Goal: Task Accomplishment & Management: Complete application form

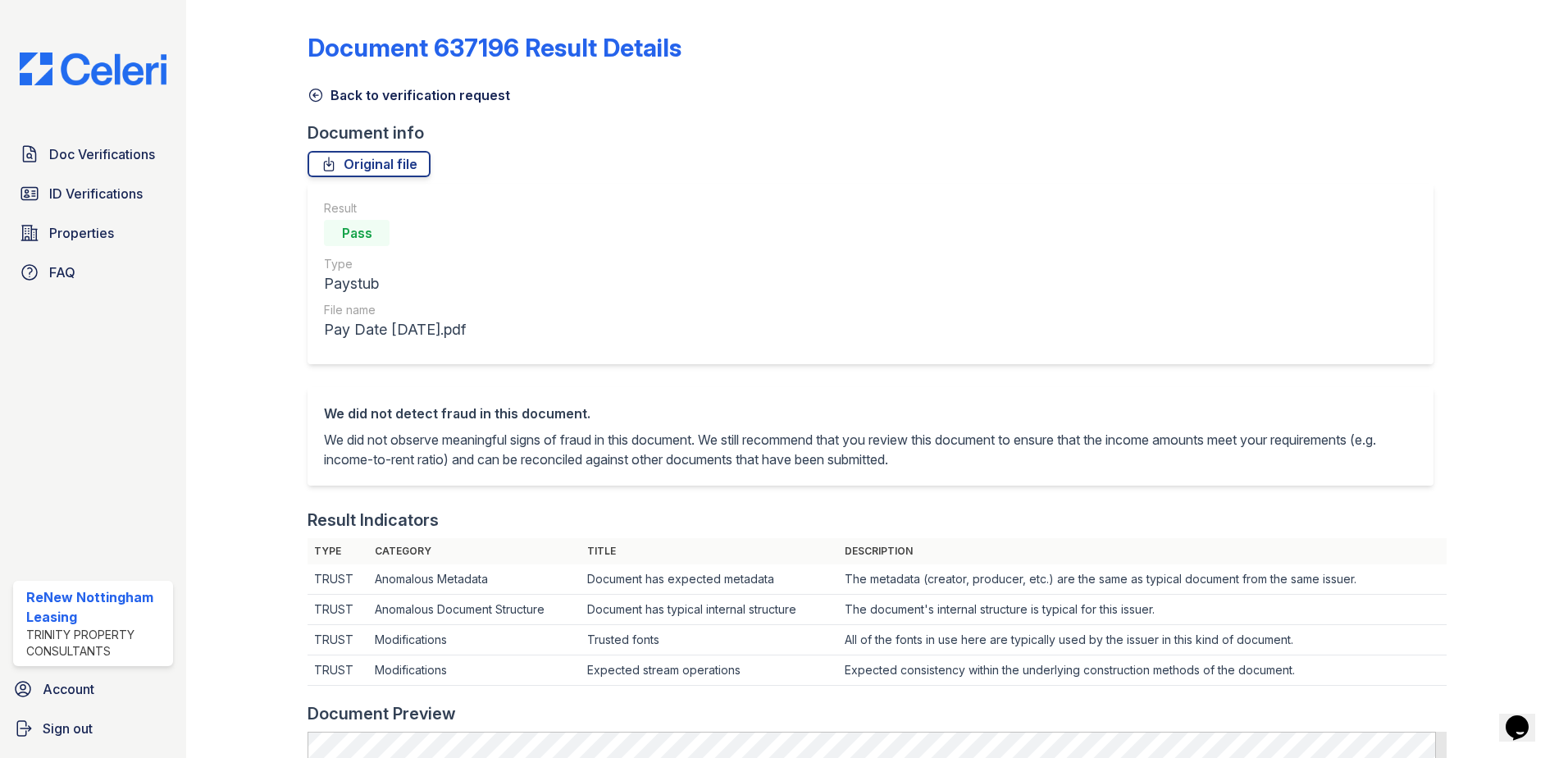
scroll to position [213, 0]
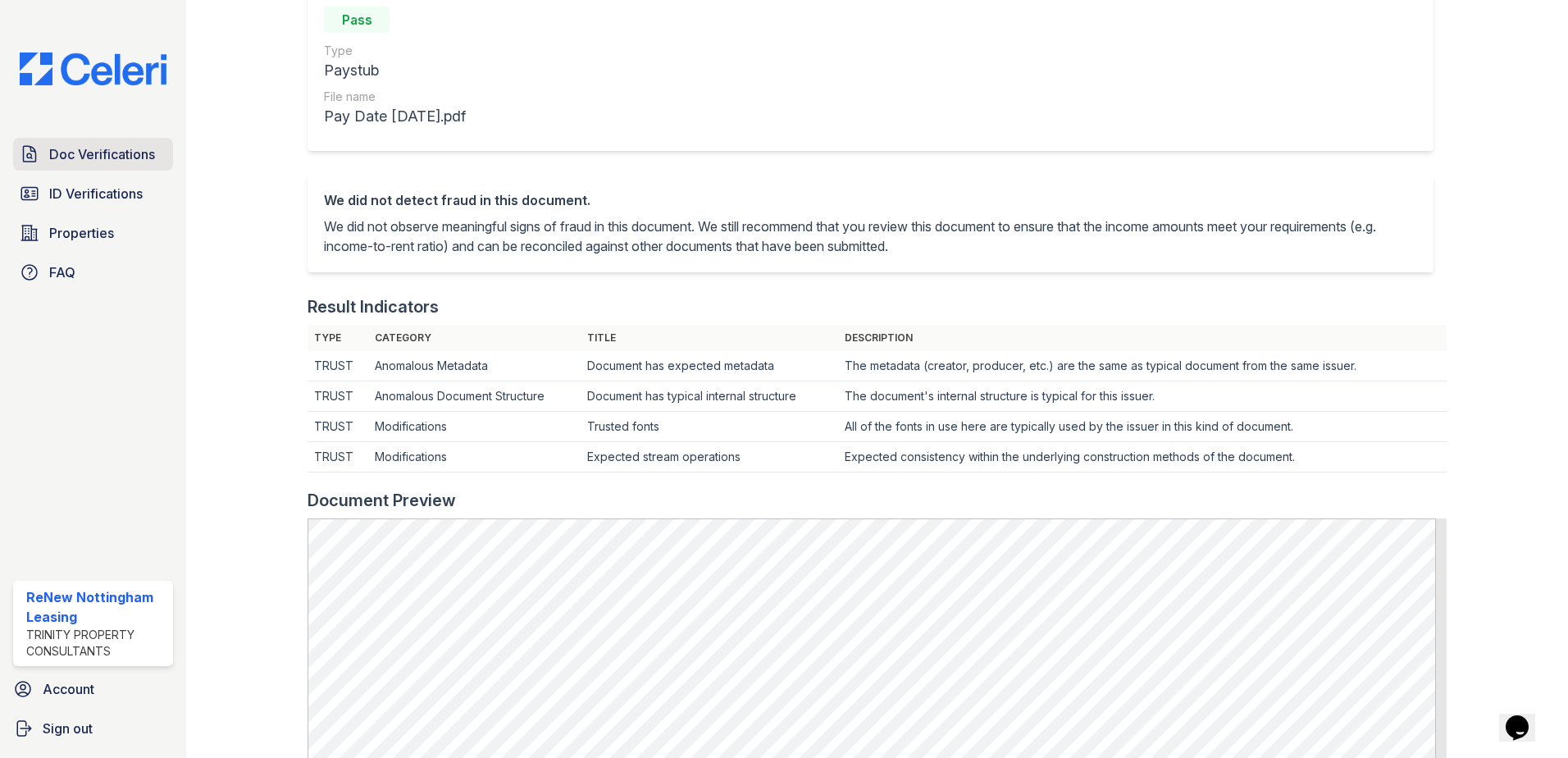
click at [97, 164] on span "Doc Verifications" at bounding box center [102, 154] width 106 height 20
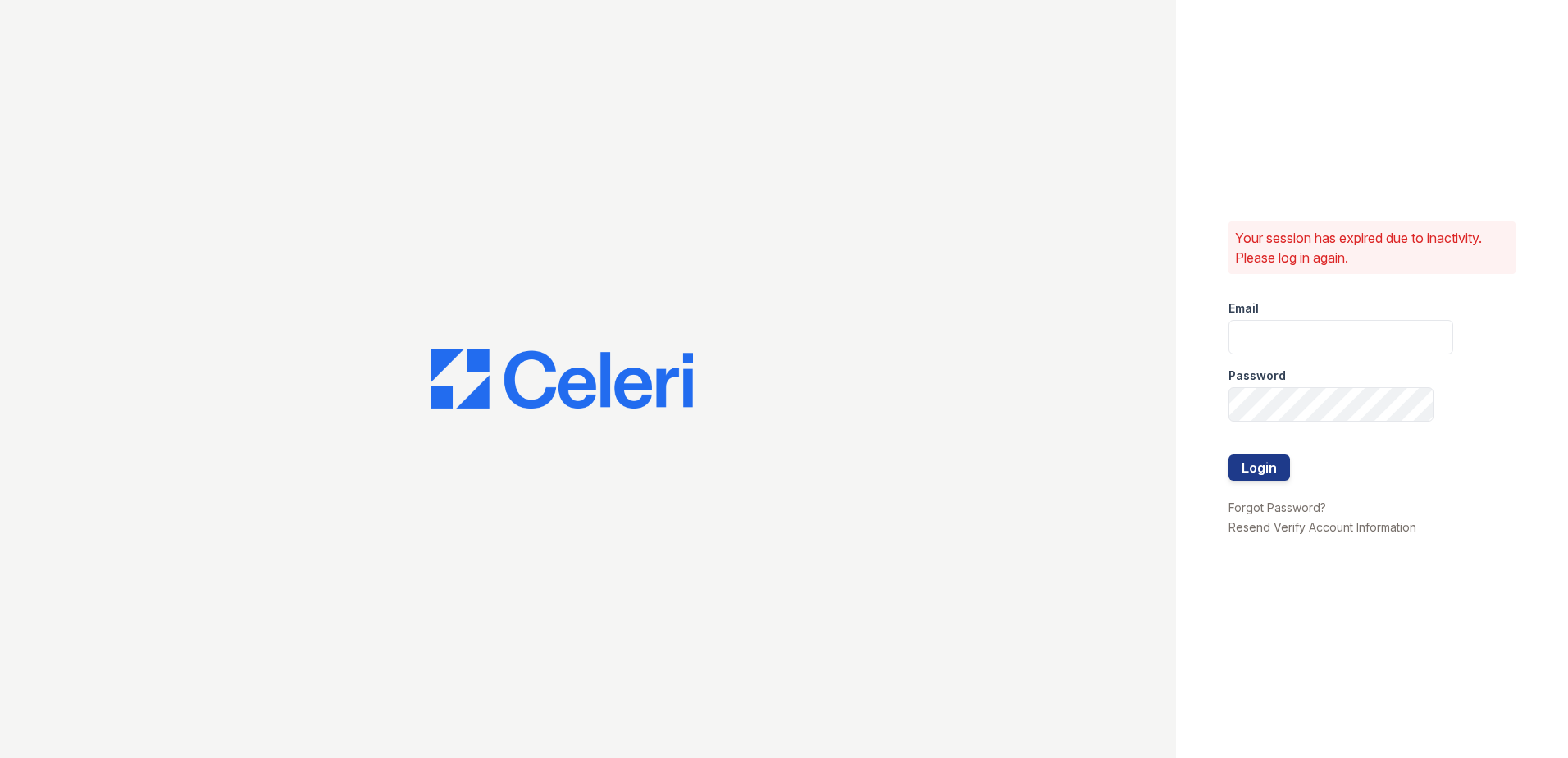
type input "[EMAIL_ADDRESS][DOMAIN_NAME]"
click at [1256, 471] on button "Login" at bounding box center [1259, 466] width 62 height 26
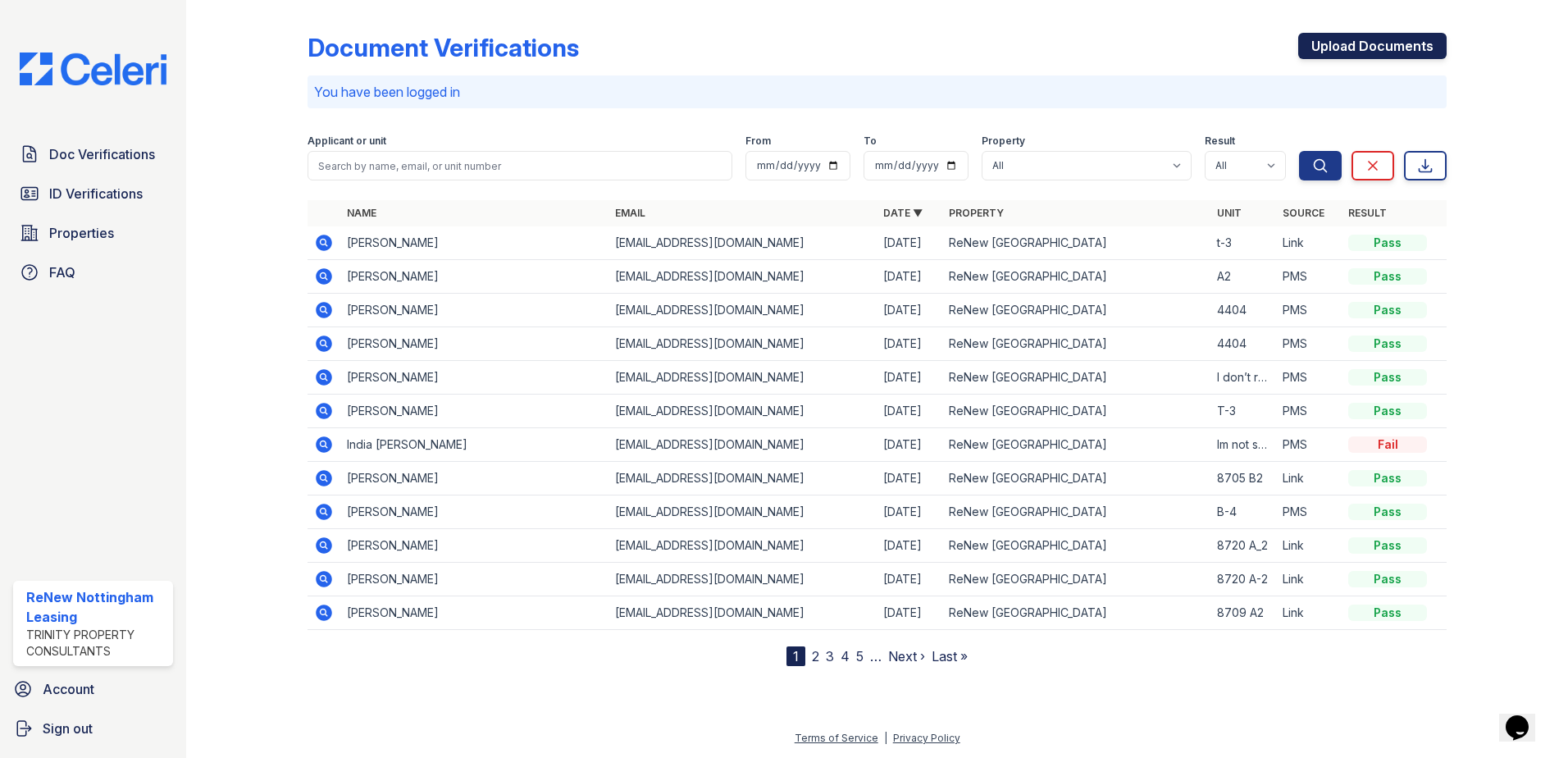
click at [1373, 42] on link "Upload Documents" at bounding box center [1373, 45] width 148 height 26
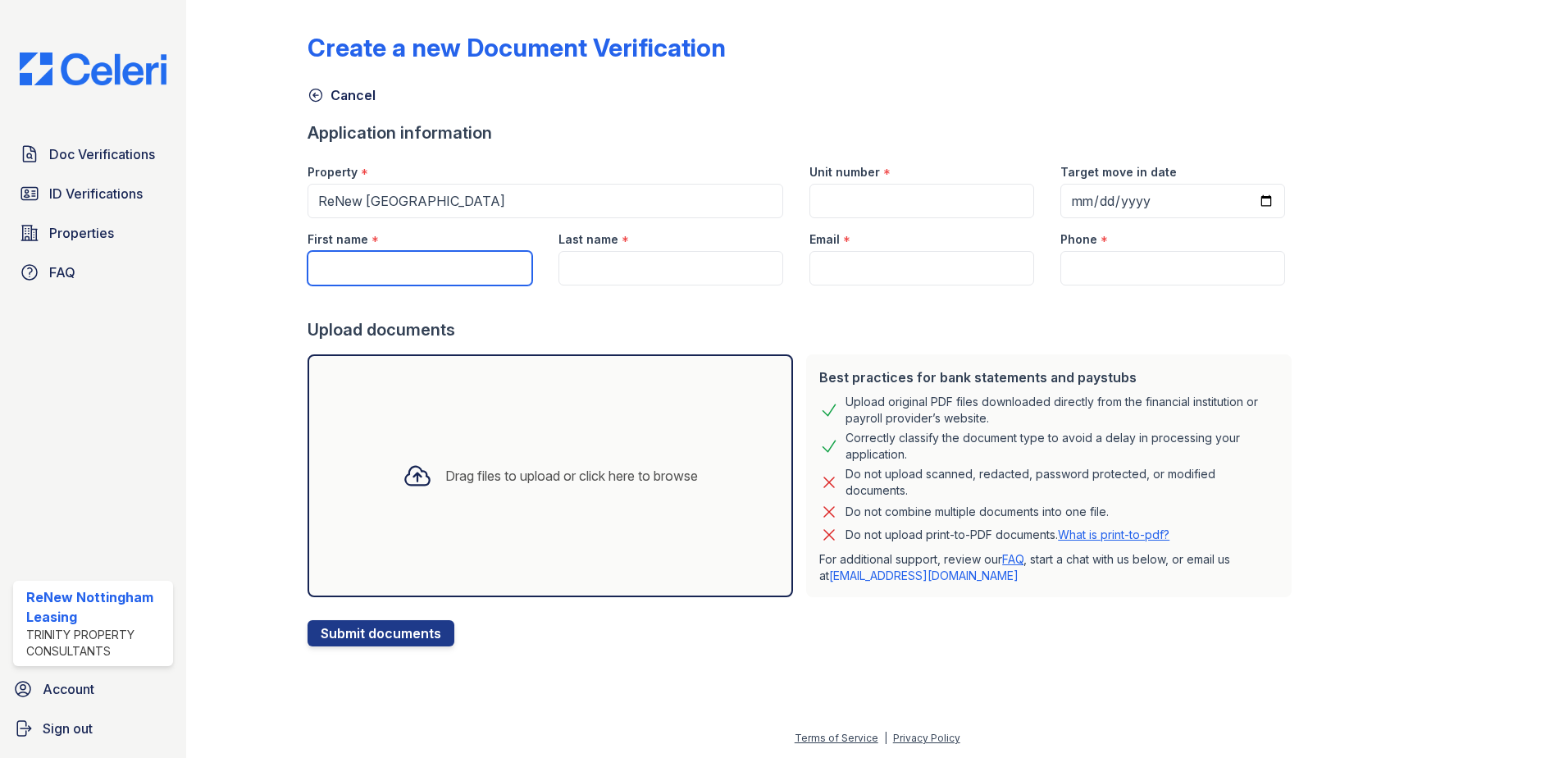
click at [364, 275] on input "First name" at bounding box center [420, 268] width 225 height 35
type input "Carmella"
type input "[PERSON_NAME]"
type input "[EMAIL_ADDRESS][DOMAIN_NAME]"
type input "4109528934"
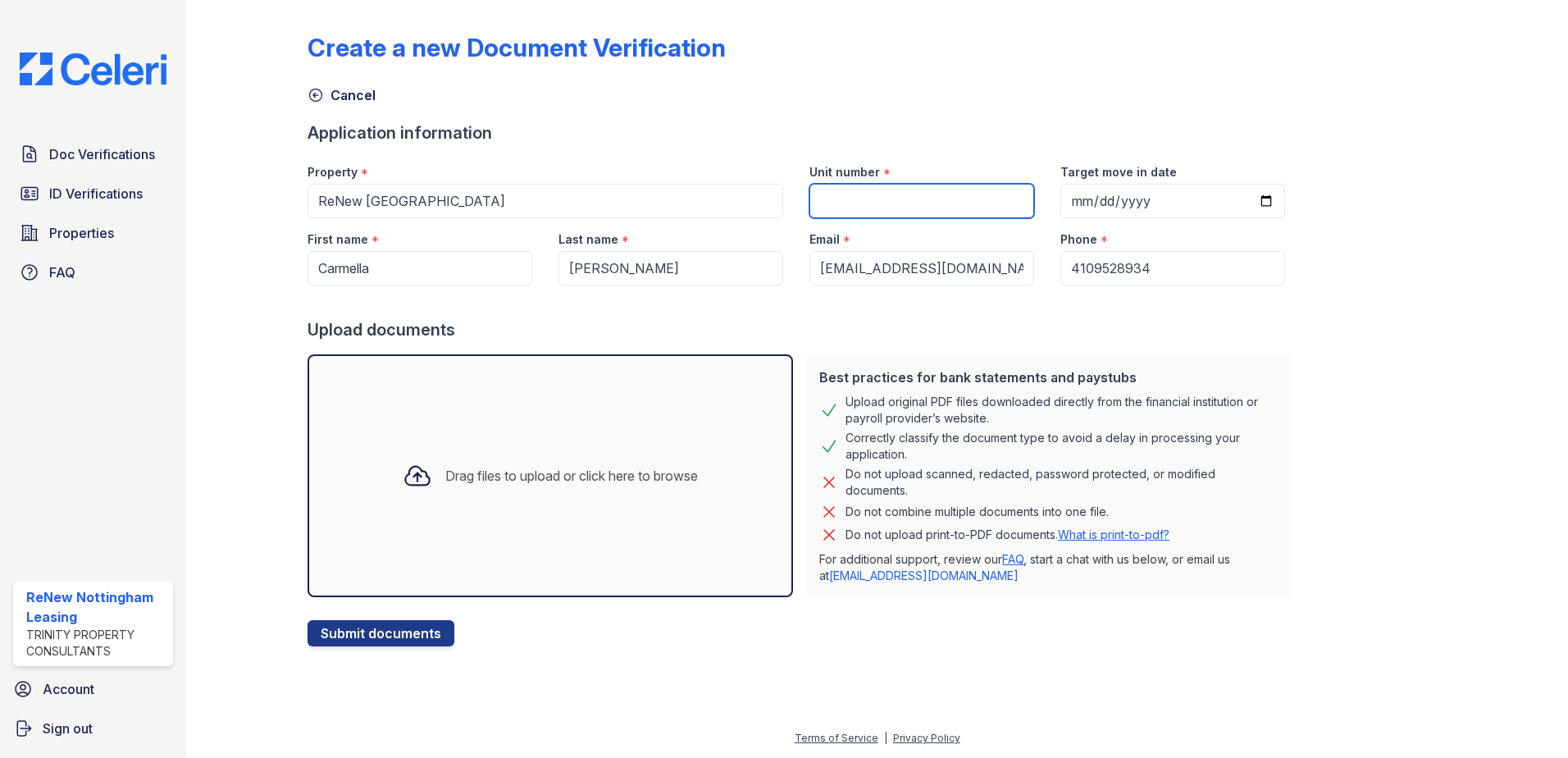
click at [907, 194] on input "Unit number" at bounding box center [922, 201] width 225 height 35
click at [863, 205] on input "Unit number" at bounding box center [922, 201] width 225 height 35
click at [917, 210] on input "3H A-2" at bounding box center [922, 201] width 225 height 35
type input "3H A-4"
click at [403, 485] on icon at bounding box center [417, 475] width 29 height 29
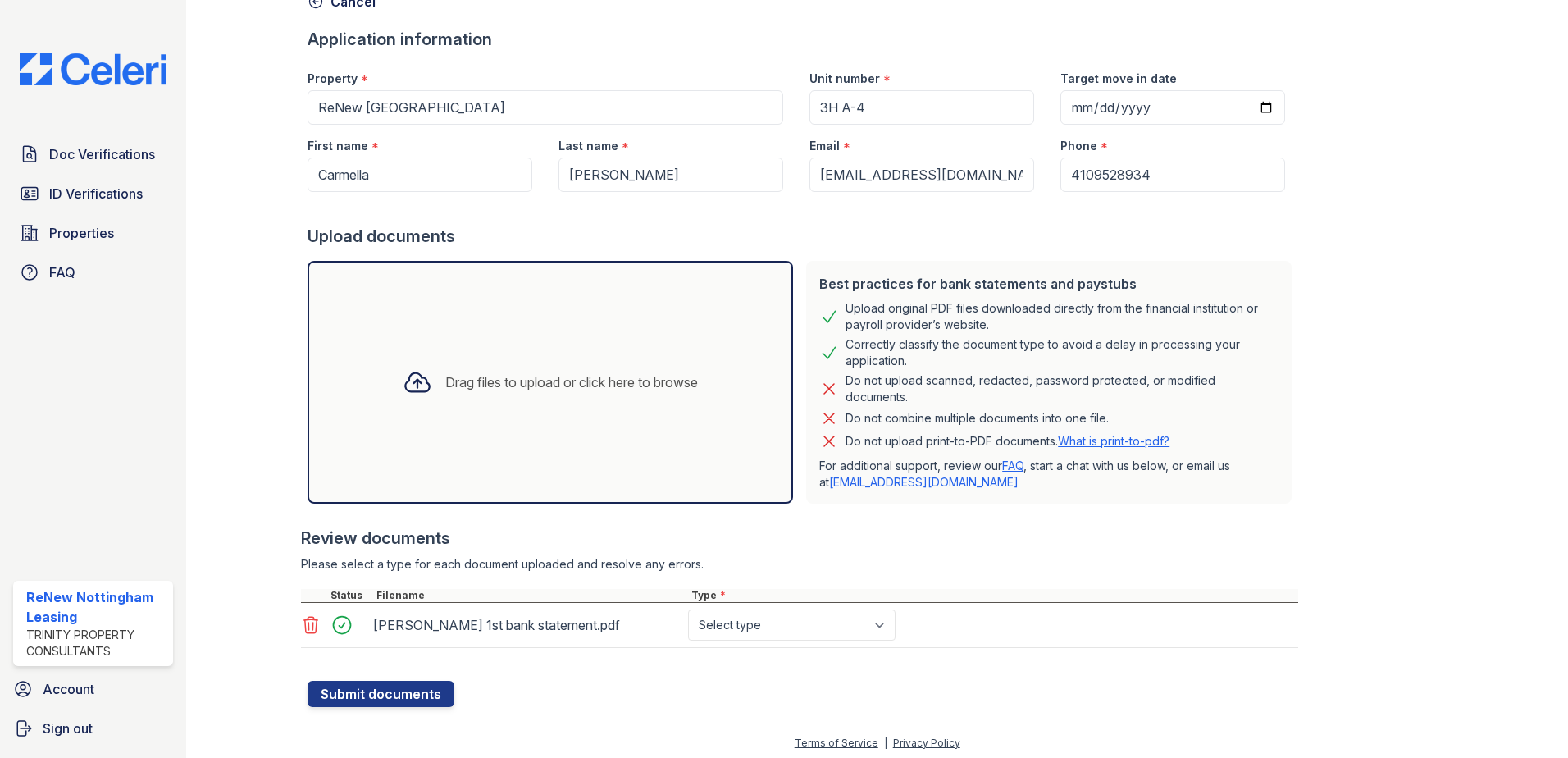
scroll to position [98, 0]
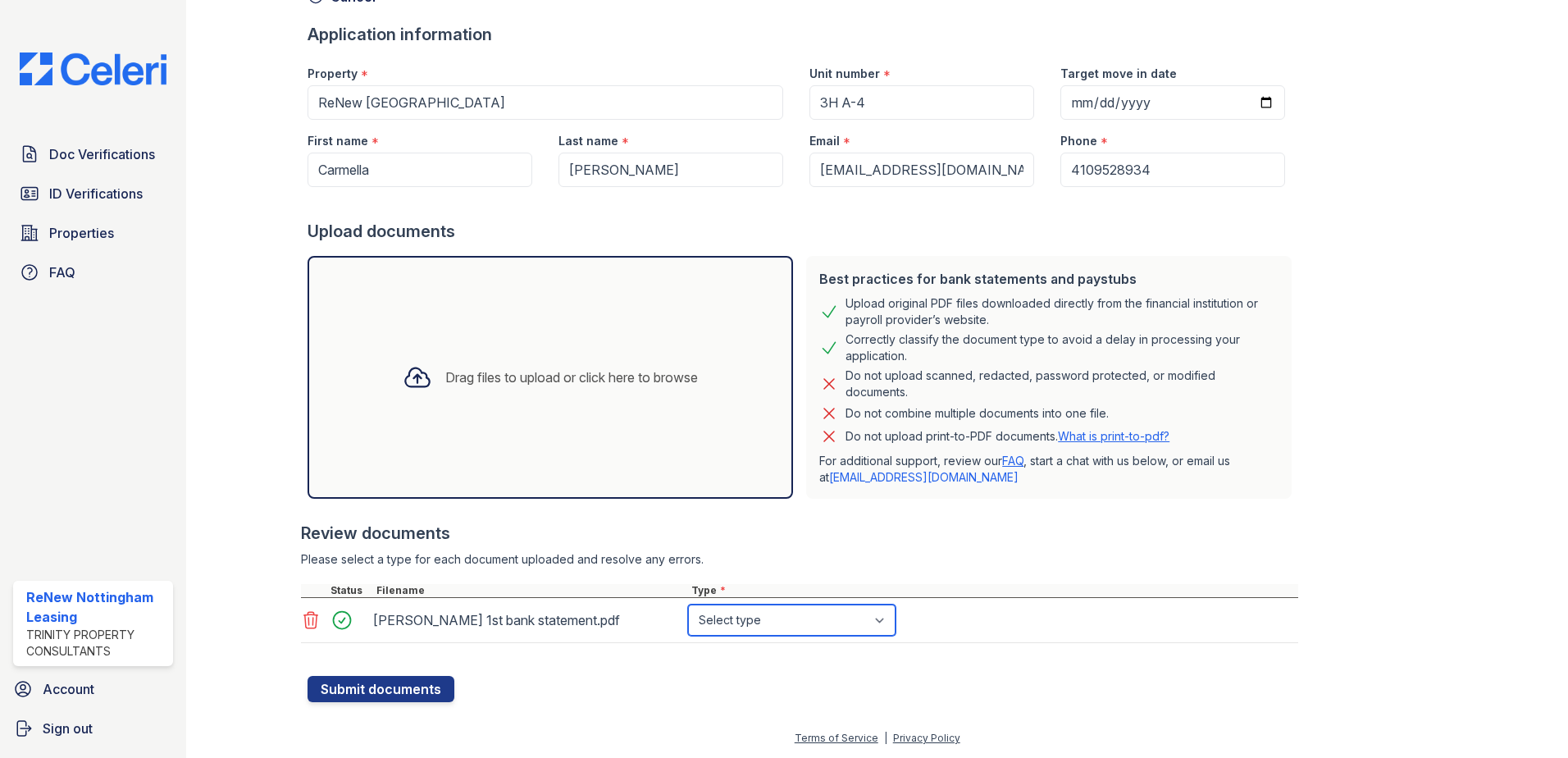
click at [794, 615] on select "Select type Paystub Bank Statement Offer Letter Tax Documents Benefit Award Let…" at bounding box center [792, 620] width 208 height 31
select select "bank_statement"
click at [689, 605] on select "Select type Paystub Bank Statement Offer Letter Tax Documents Benefit Award Let…" at bounding box center [792, 620] width 208 height 31
click at [461, 362] on div "Drag files to upload or click here to browse" at bounding box center [550, 377] width 321 height 56
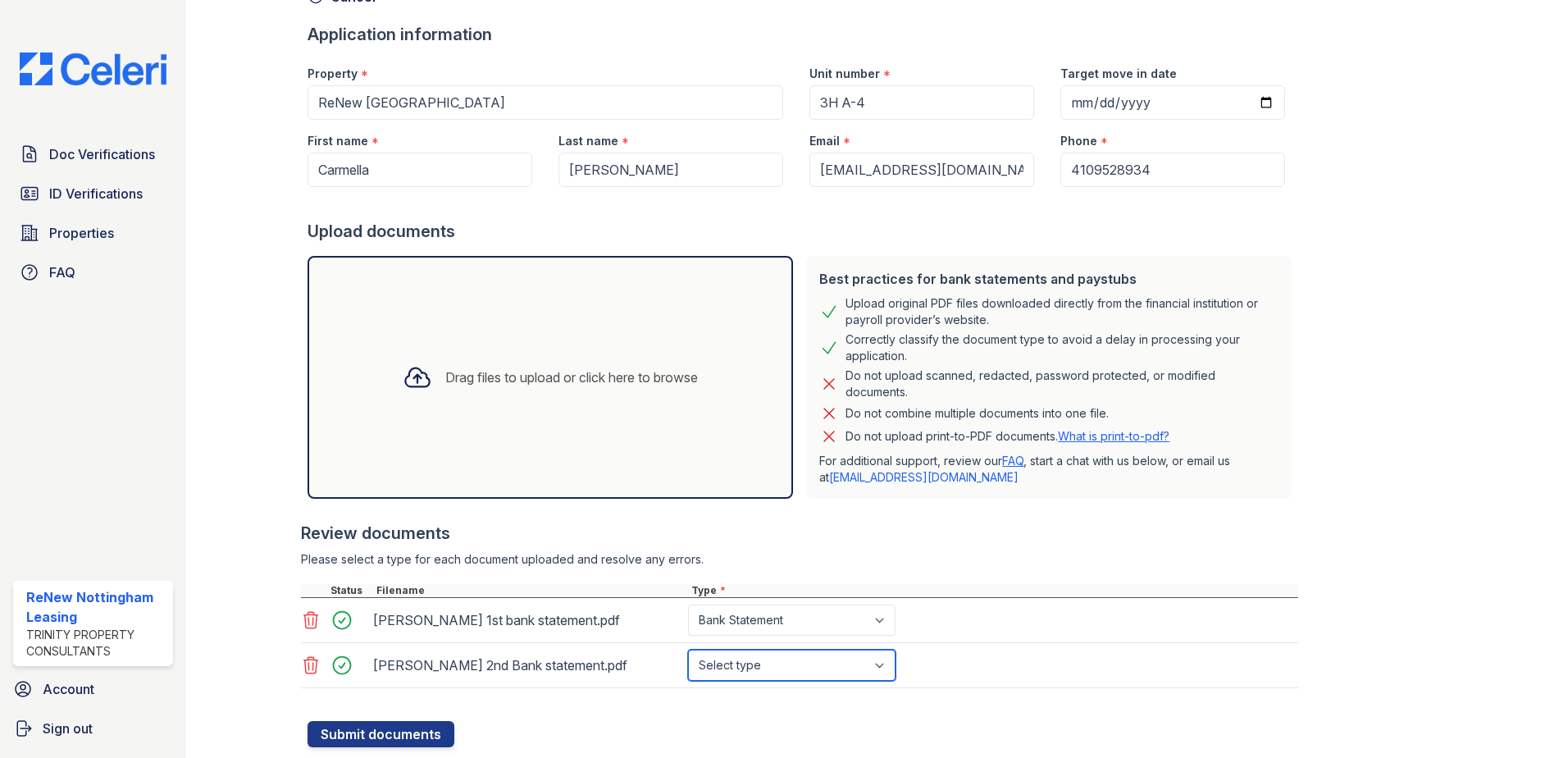
click at [810, 670] on select "Select type Paystub Bank Statement Offer Letter Tax Documents Benefit Award Let…" at bounding box center [792, 664] width 208 height 31
select select "bank_statement"
click at [689, 649] on select "Select type Paystub Bank Statement Offer Letter Tax Documents Benefit Award Let…" at bounding box center [792, 664] width 208 height 31
click at [513, 446] on div "Drag files to upload or click here to browse" at bounding box center [550, 377] width 485 height 243
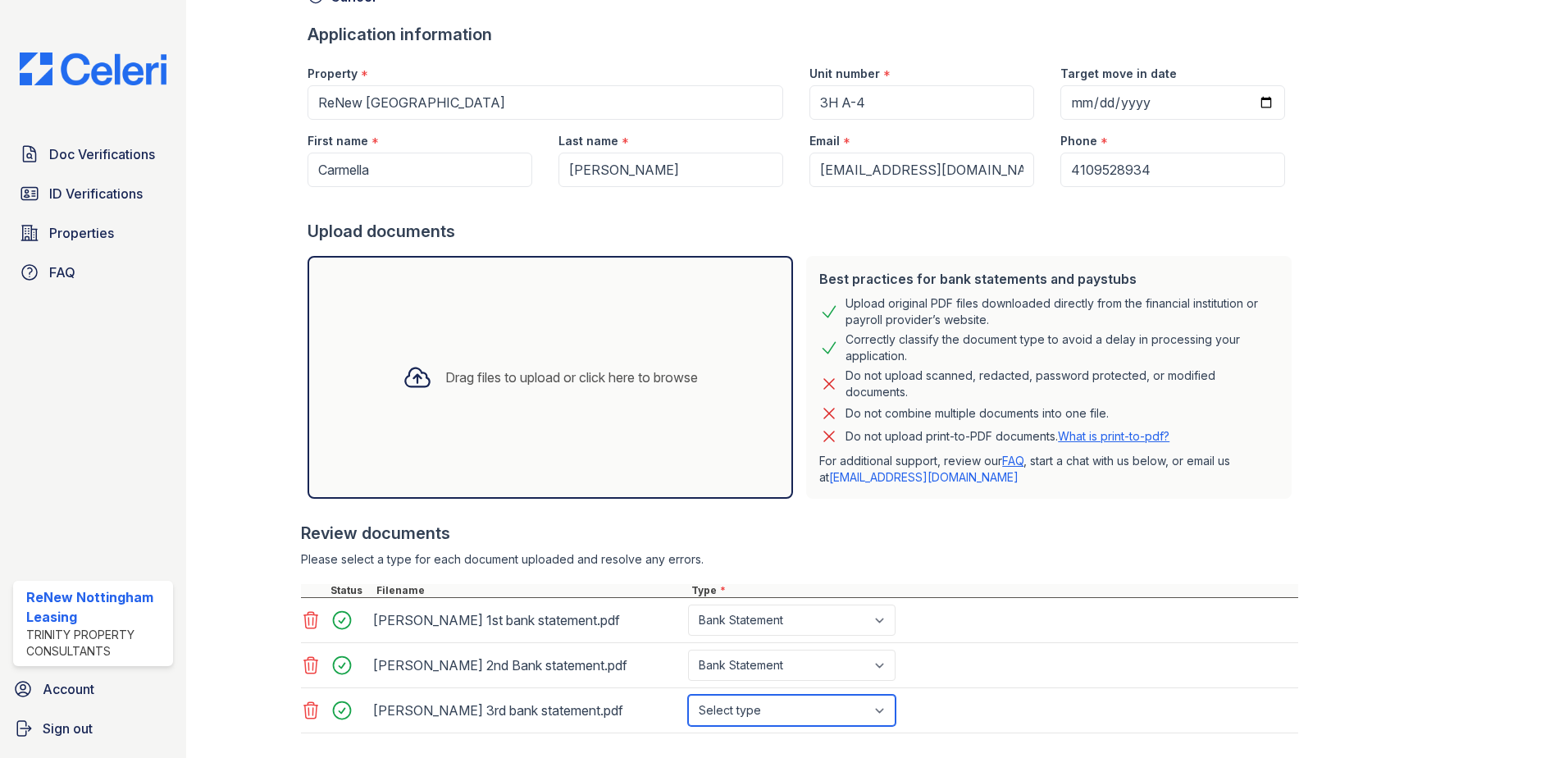
click at [728, 713] on select "Select type Paystub Bank Statement Offer Letter Tax Documents Benefit Award Let…" at bounding box center [792, 710] width 208 height 31
select select "bank_statement"
click at [689, 695] on select "Select type Paystub Bank Statement Offer Letter Tax Documents Benefit Award Let…" at bounding box center [792, 710] width 208 height 31
click at [455, 365] on div "Drag files to upload or click here to browse" at bounding box center [550, 377] width 321 height 56
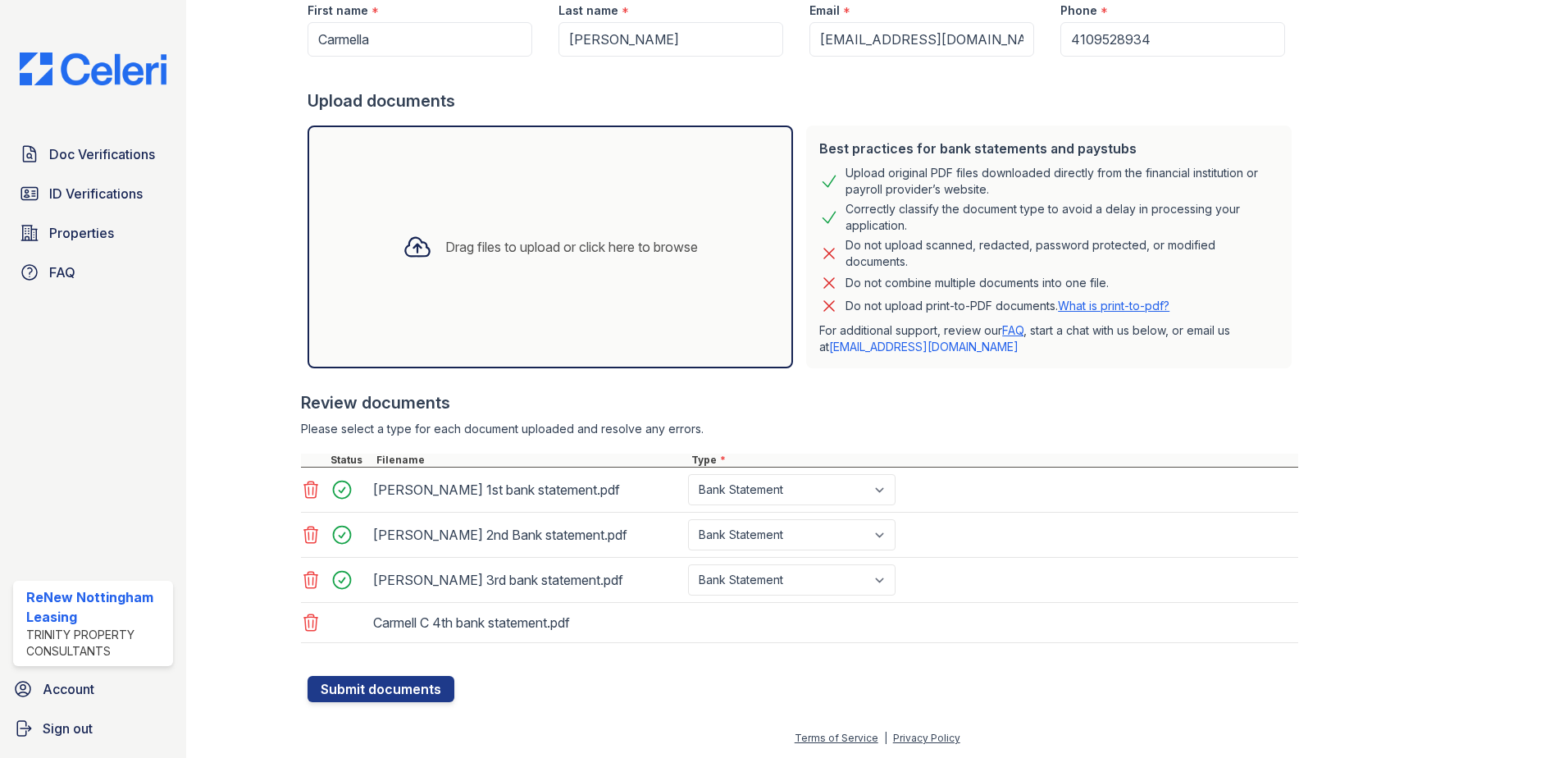
click at [446, 247] on div "Drag files to upload or click here to browse" at bounding box center [571, 247] width 252 height 20
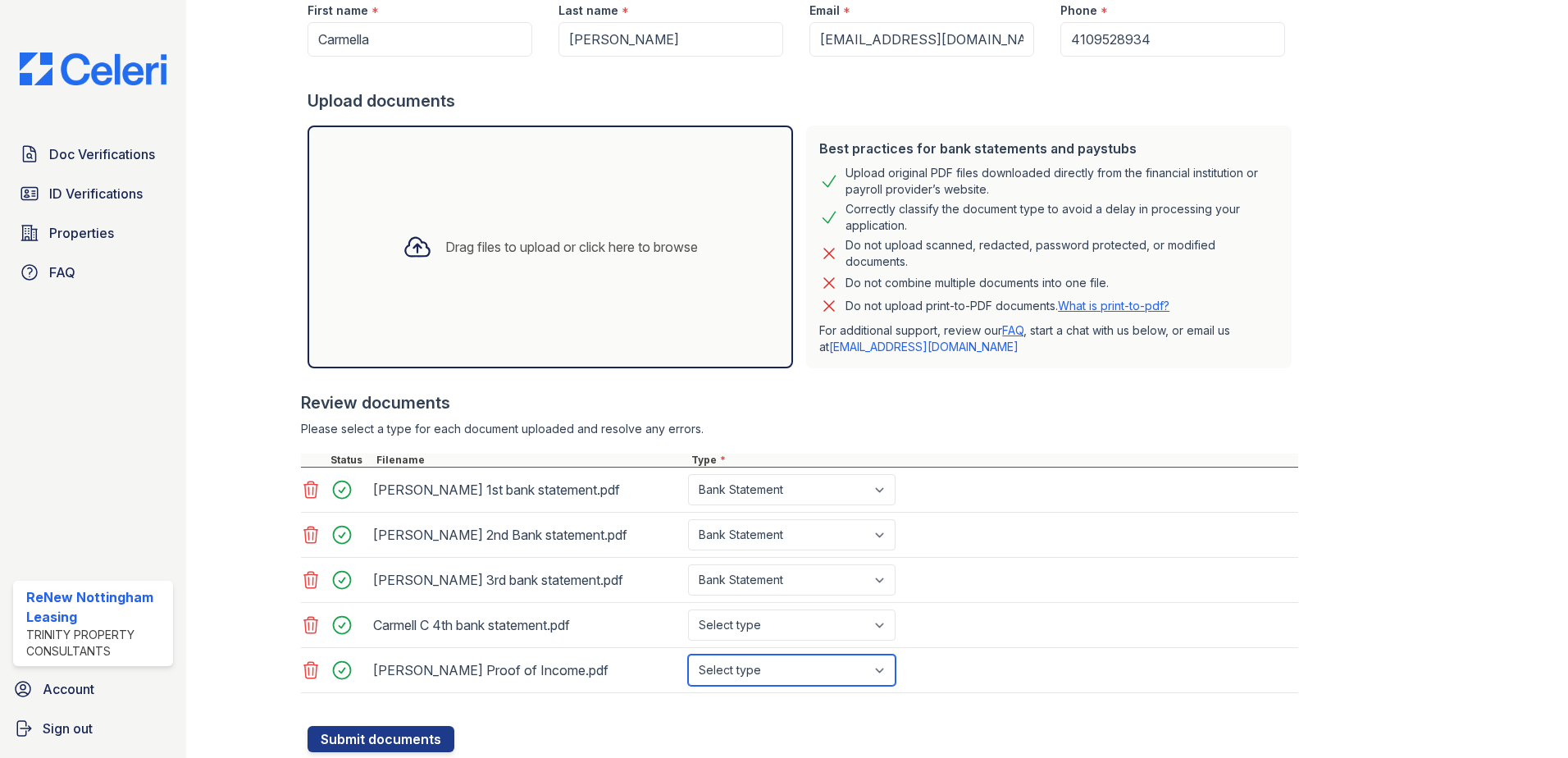
click at [775, 677] on select "Select type Paystub Bank Statement Offer Letter Tax Documents Benefit Award Let…" at bounding box center [792, 670] width 208 height 31
select select "paystub"
click at [689, 655] on select "Select type Paystub Bank Statement Offer Letter Tax Documents Benefit Award Let…" at bounding box center [792, 670] width 208 height 31
click at [497, 218] on div "Drag files to upload or click here to browse" at bounding box center [550, 247] width 485 height 243
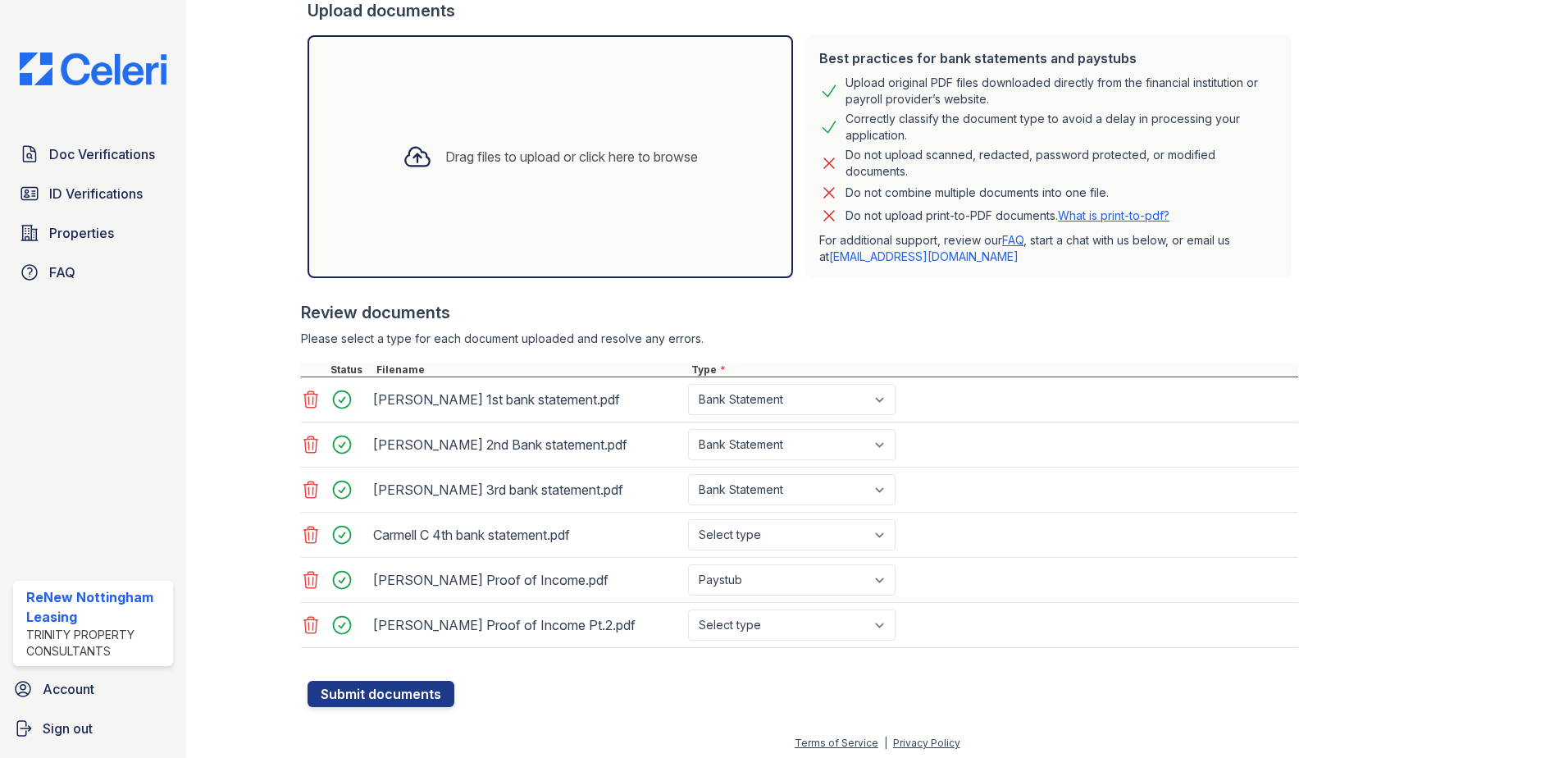
scroll to position [324, 0]
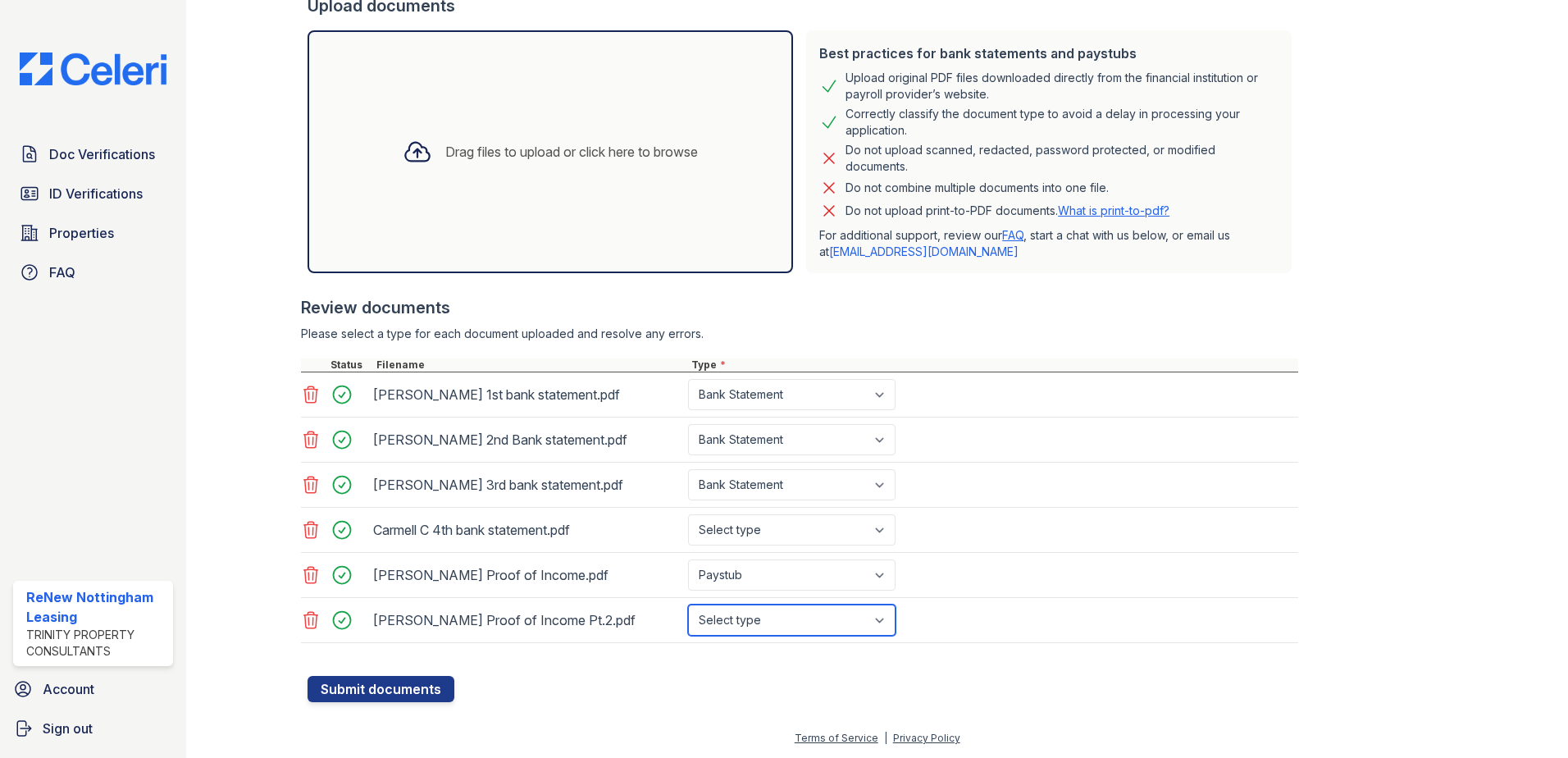
click at [780, 628] on select "Select type Paystub Bank Statement Offer Letter Tax Documents Benefit Award Let…" at bounding box center [792, 620] width 208 height 31
click at [777, 618] on select "Select type Paystub Bank Statement Offer Letter Tax Documents Benefit Award Let…" at bounding box center [792, 620] width 208 height 31
select select "paystub"
click at [689, 605] on select "Select type Paystub Bank Statement Offer Letter Tax Documents Benefit Award Let…" at bounding box center [792, 620] width 208 height 31
click at [403, 694] on button "Submit documents" at bounding box center [381, 688] width 147 height 26
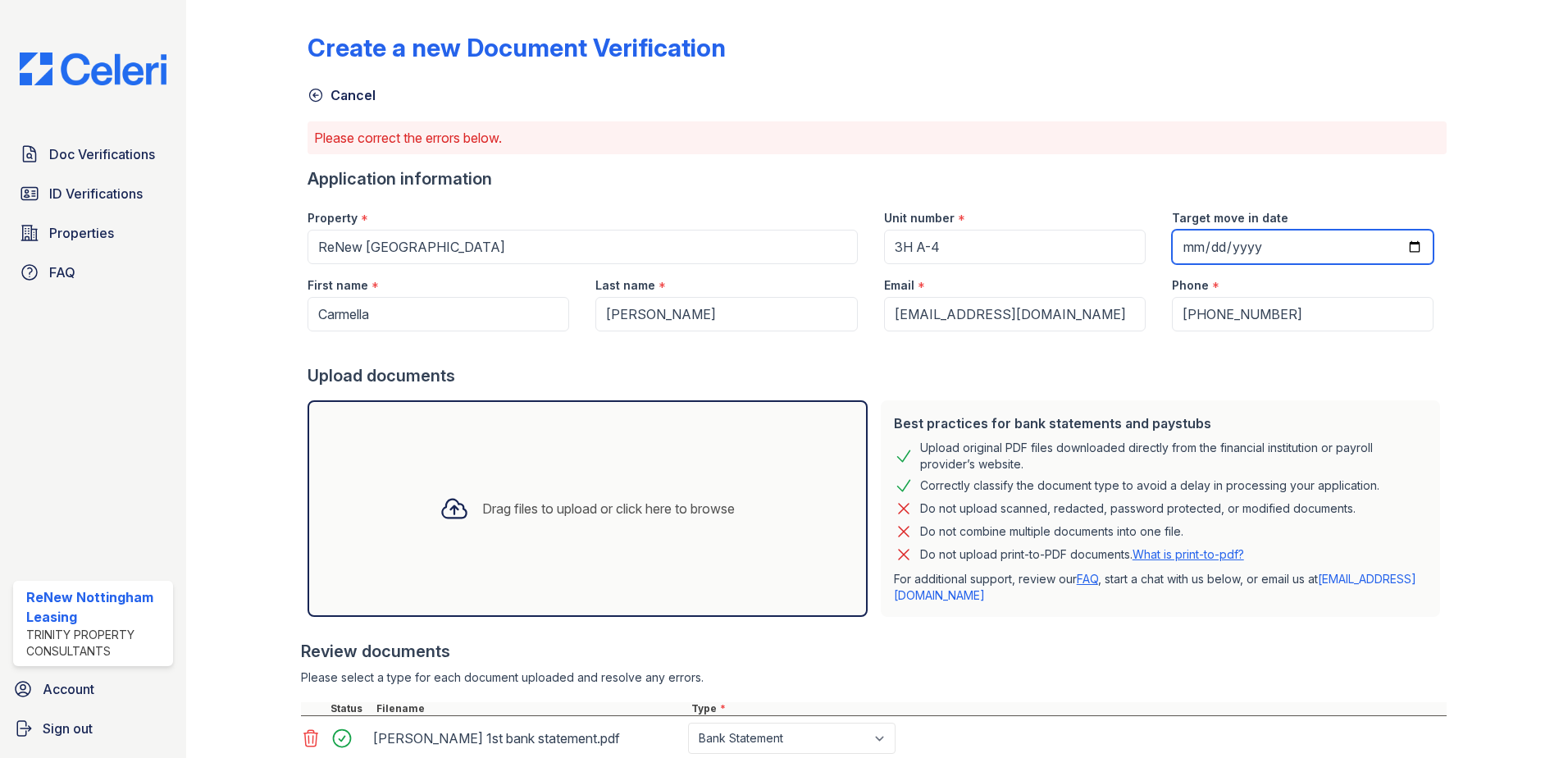
click at [1192, 248] on input "Target move in date" at bounding box center [1302, 246] width 261 height 35
click at [1401, 243] on input "Target move in date" at bounding box center [1302, 246] width 261 height 35
click at [1412, 244] on input "Target move in date" at bounding box center [1302, 246] width 261 height 35
type input "2025-10-31"
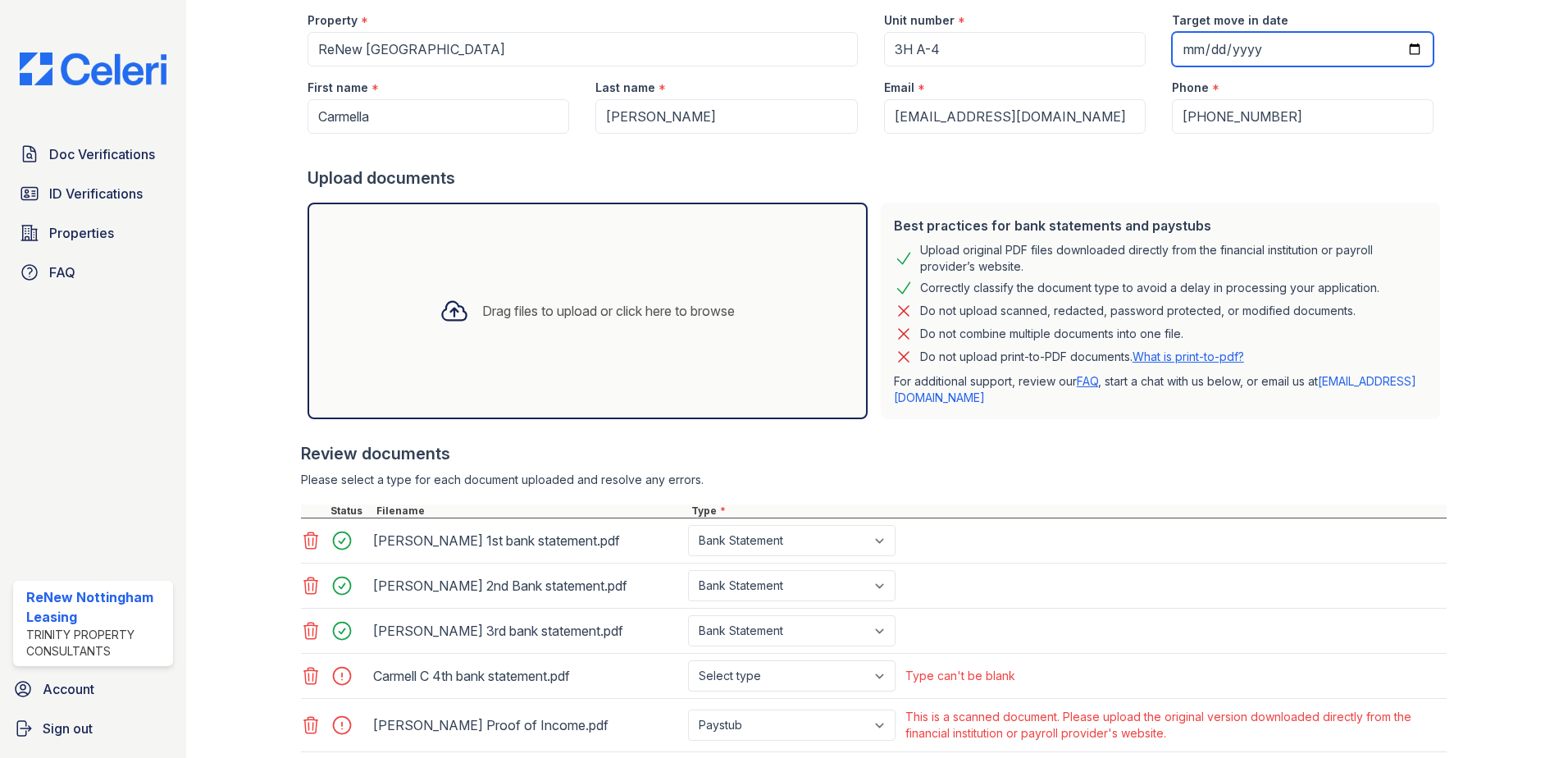
scroll to position [328, 0]
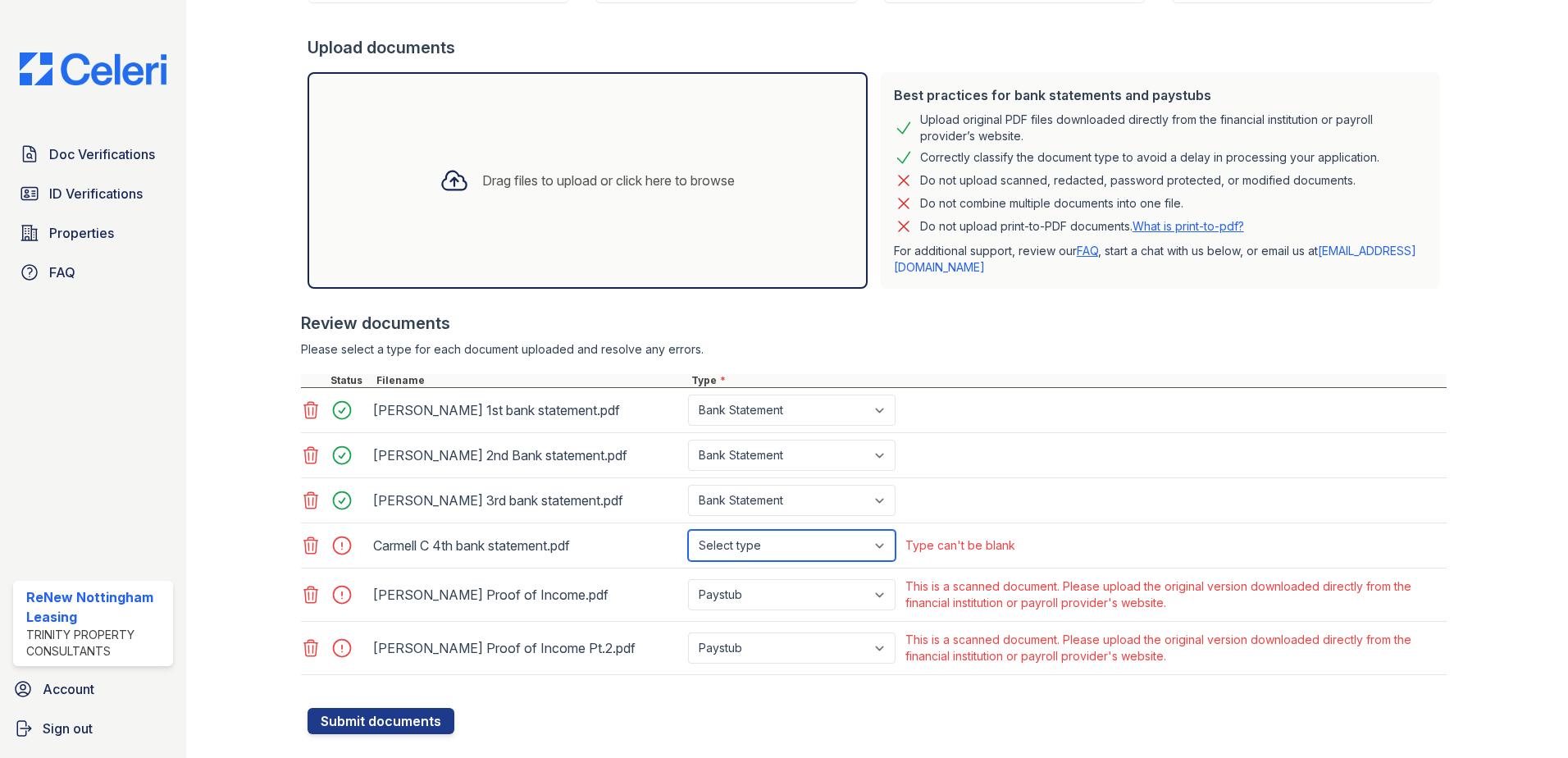
click at [838, 536] on select "Select type Paystub Bank Statement Offer Letter Tax Documents Benefit Award Let…" at bounding box center [792, 545] width 208 height 31
select select "bank_statement"
click at [689, 530] on select "Select type Paystub Bank Statement Offer Letter Tax Documents Benefit Award Let…" at bounding box center [792, 545] width 208 height 31
click at [838, 604] on select "Paystub Bank Statement Offer Letter Tax Documents Benefit Award Letter Investme…" at bounding box center [792, 594] width 208 height 31
click at [689, 579] on select "Paystub Bank Statement Offer Letter Tax Documents Benefit Award Letter Investme…" at bounding box center [792, 594] width 208 height 31
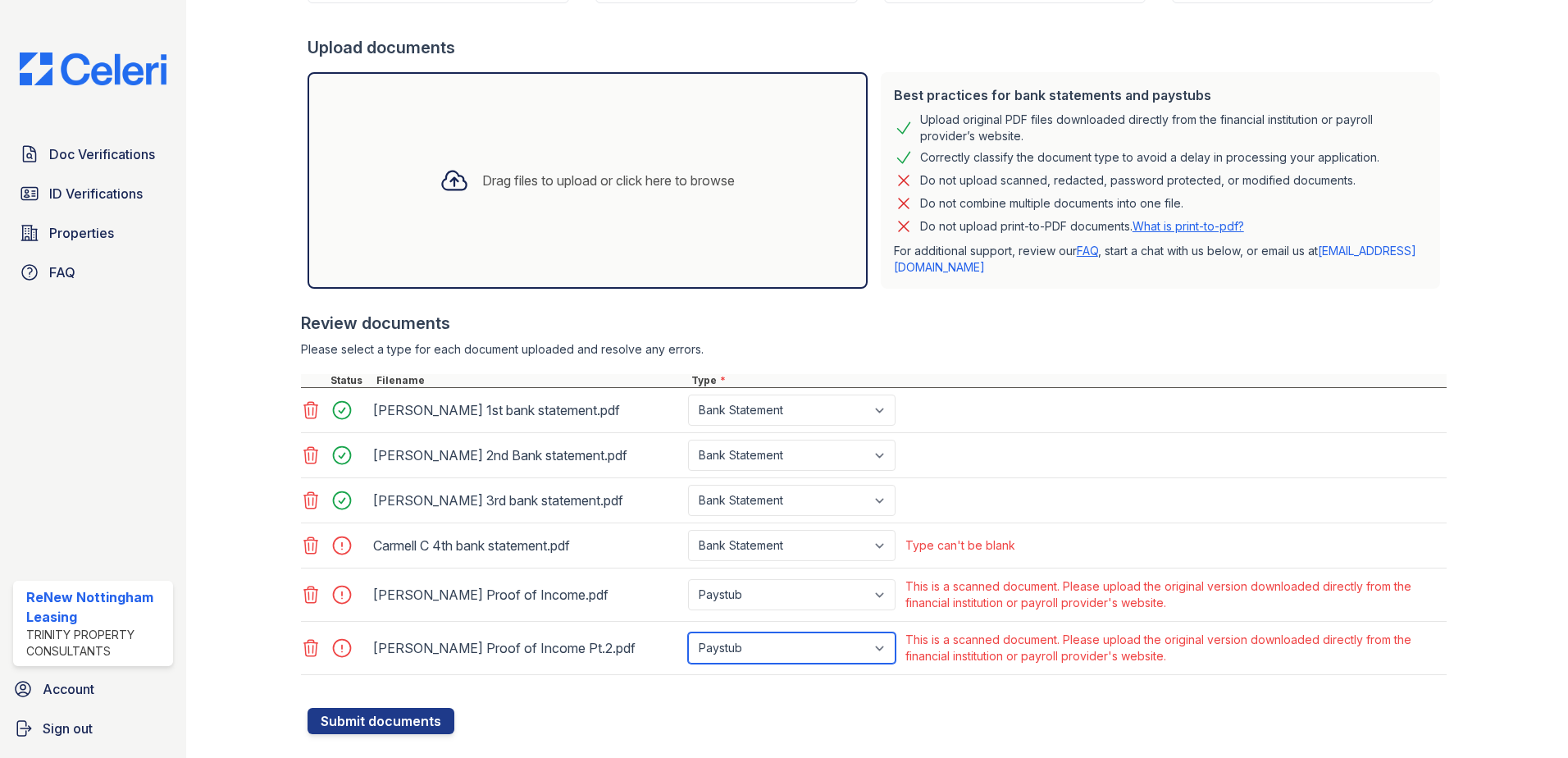
click at [815, 657] on select "Paystub Bank Statement Offer Letter Tax Documents Benefit Award Letter Investme…" at bounding box center [792, 647] width 208 height 31
click at [689, 632] on select "Paystub Bank Statement Offer Letter Tax Documents Benefit Award Letter Investme…" at bounding box center [792, 647] width 208 height 31
click at [388, 722] on button "Submit documents" at bounding box center [381, 721] width 147 height 26
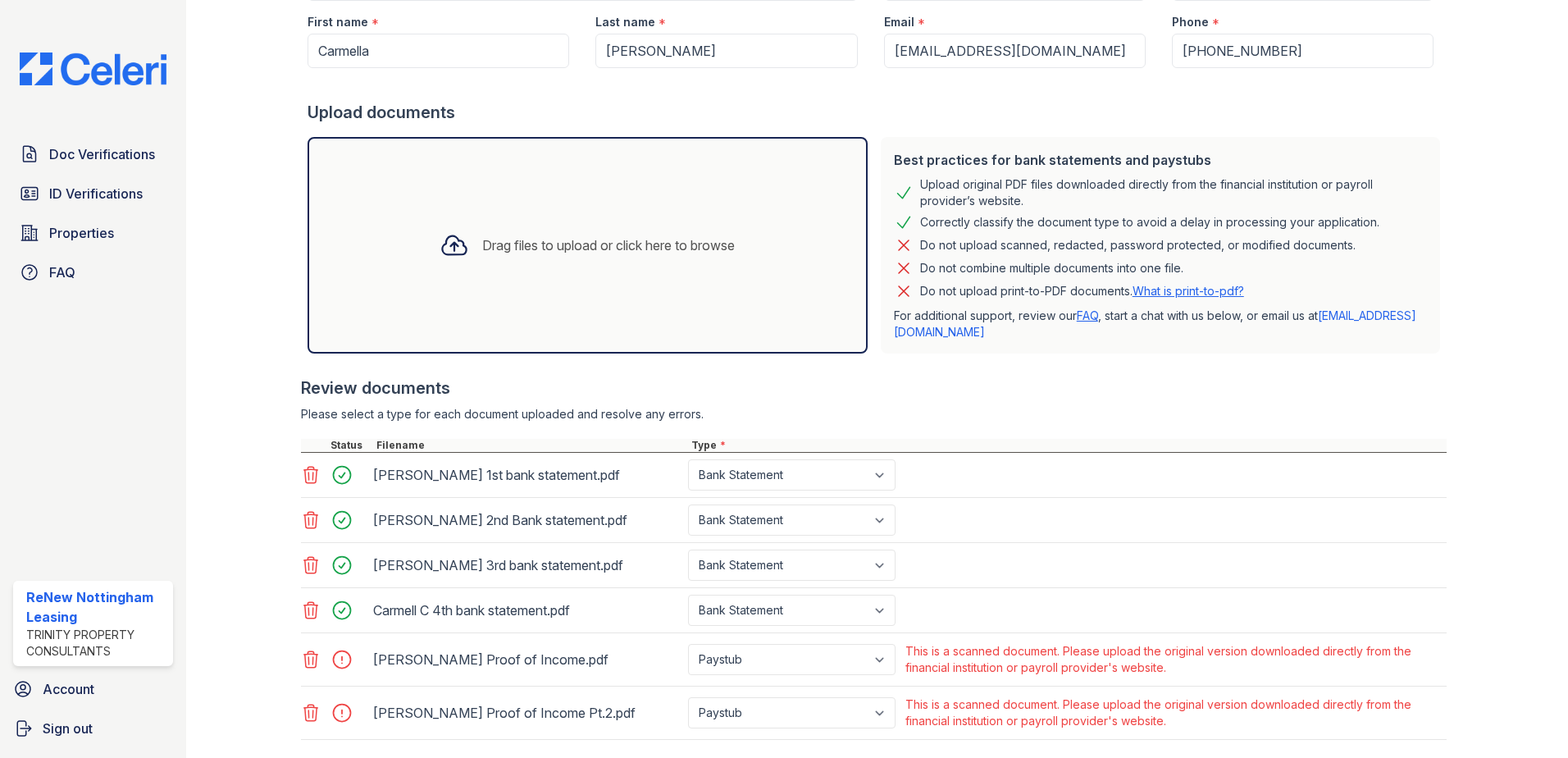
scroll to position [360, 0]
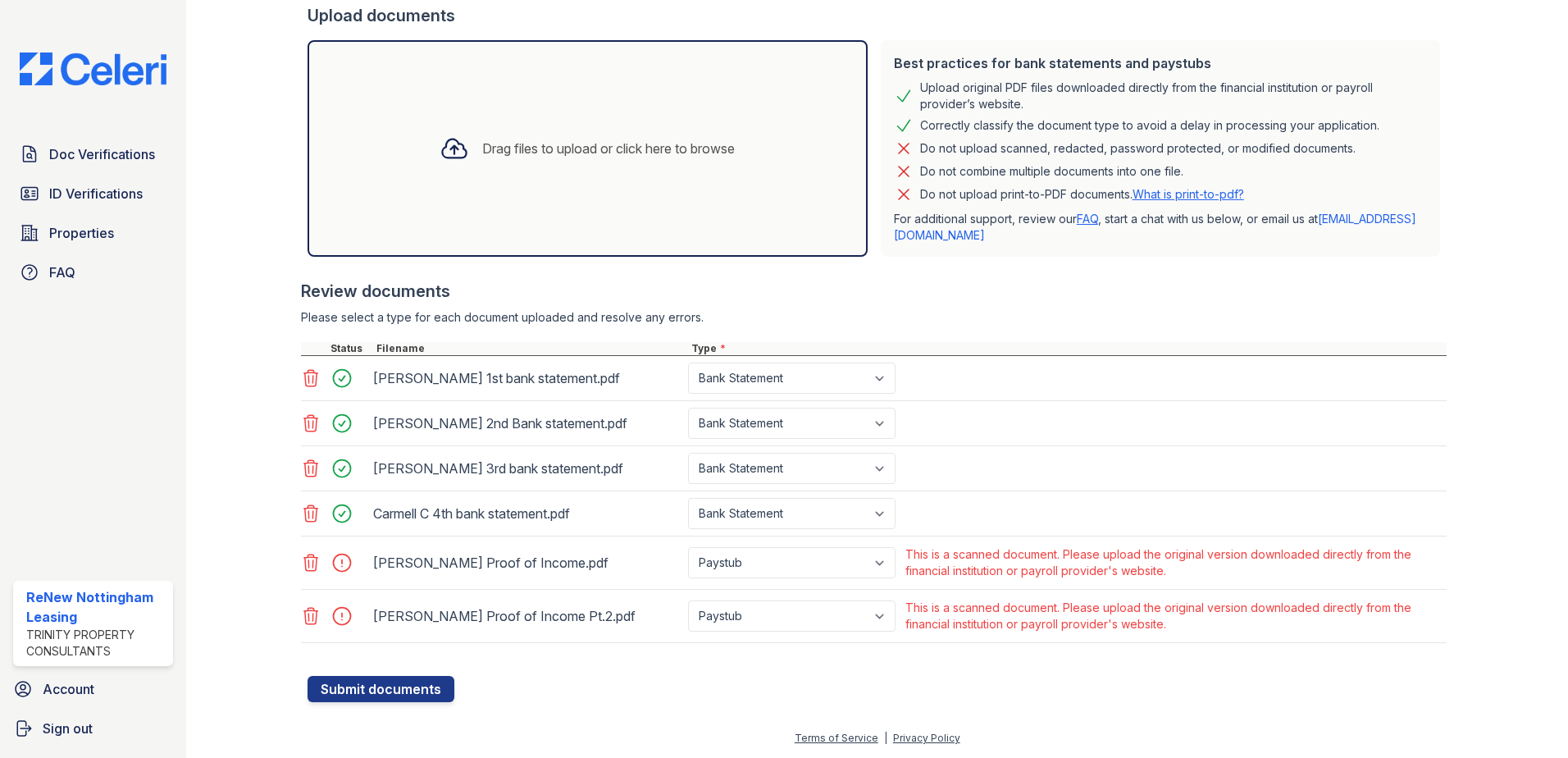
click at [396, 564] on div "Carmella C. Proof of Income.pdf" at bounding box center [527, 562] width 309 height 26
click at [887, 573] on select "Paystub Bank Statement Offer Letter Tax Documents Benefit Award Letter Investme…" at bounding box center [792, 562] width 208 height 31
click at [956, 664] on div at bounding box center [877, 667] width 1139 height 16
click at [589, 164] on div "Drag files to upload or click here to browse" at bounding box center [587, 148] width 321 height 56
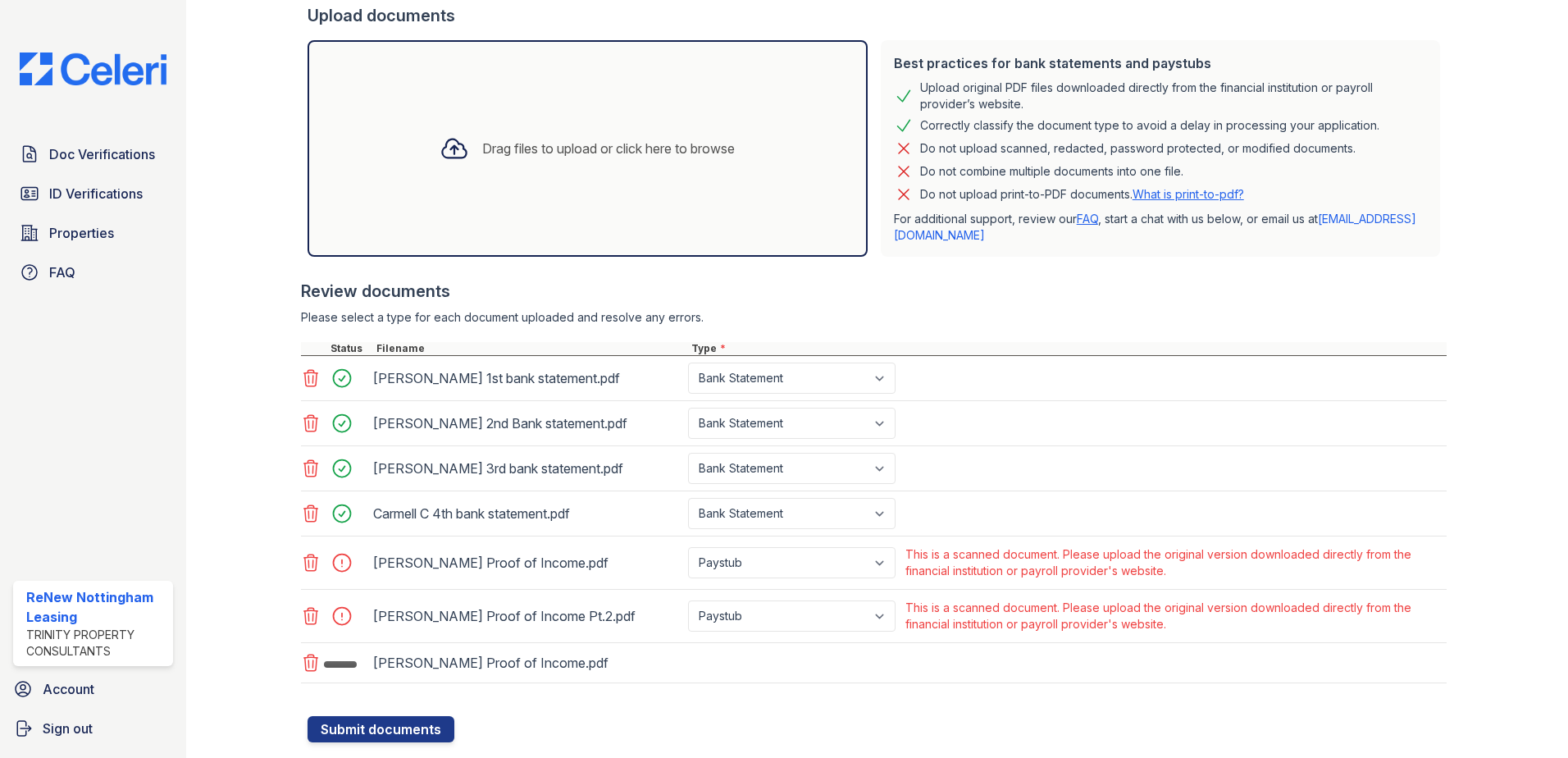
click at [311, 564] on icon at bounding box center [311, 563] width 14 height 16
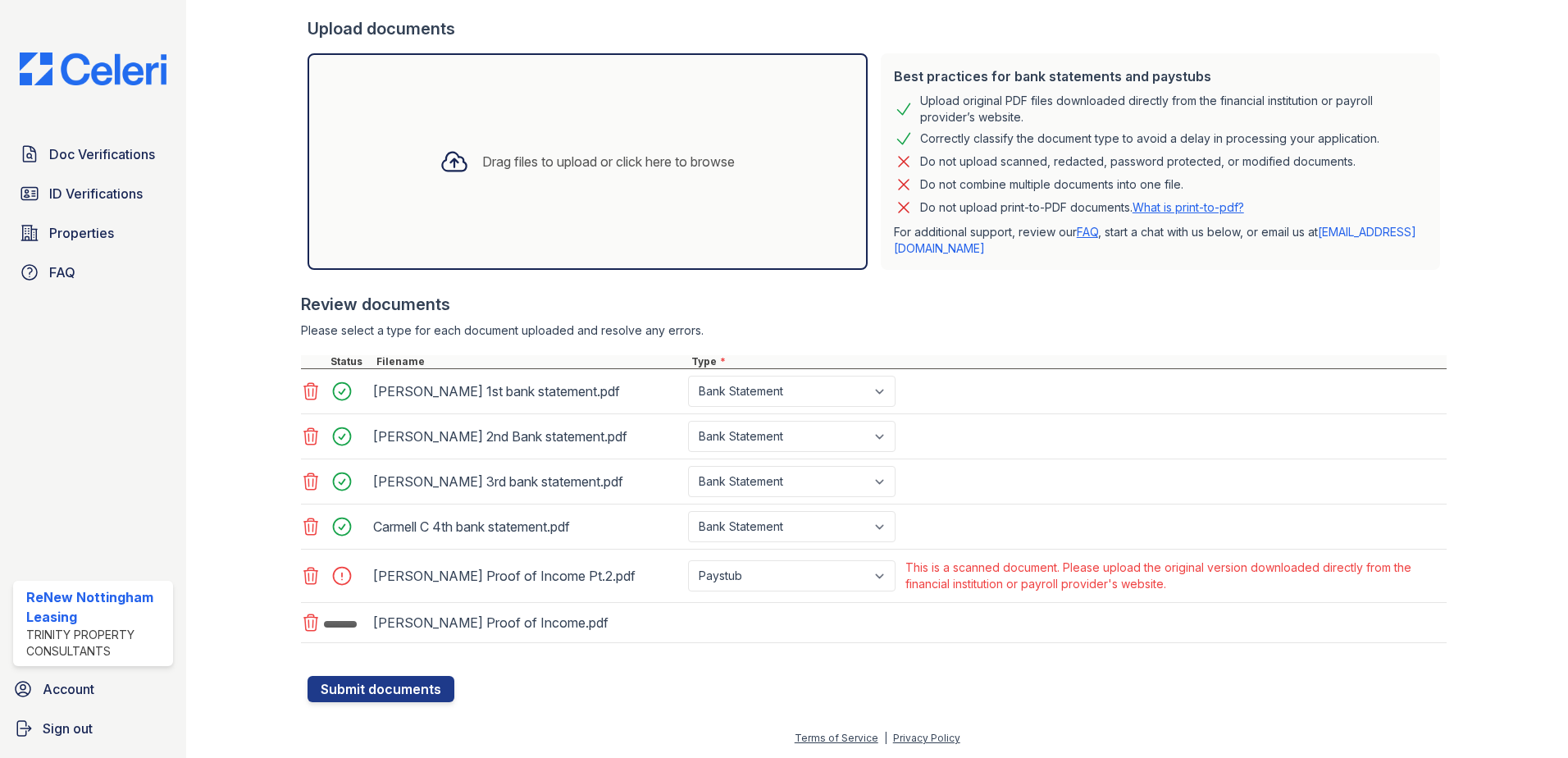
scroll to position [352, 0]
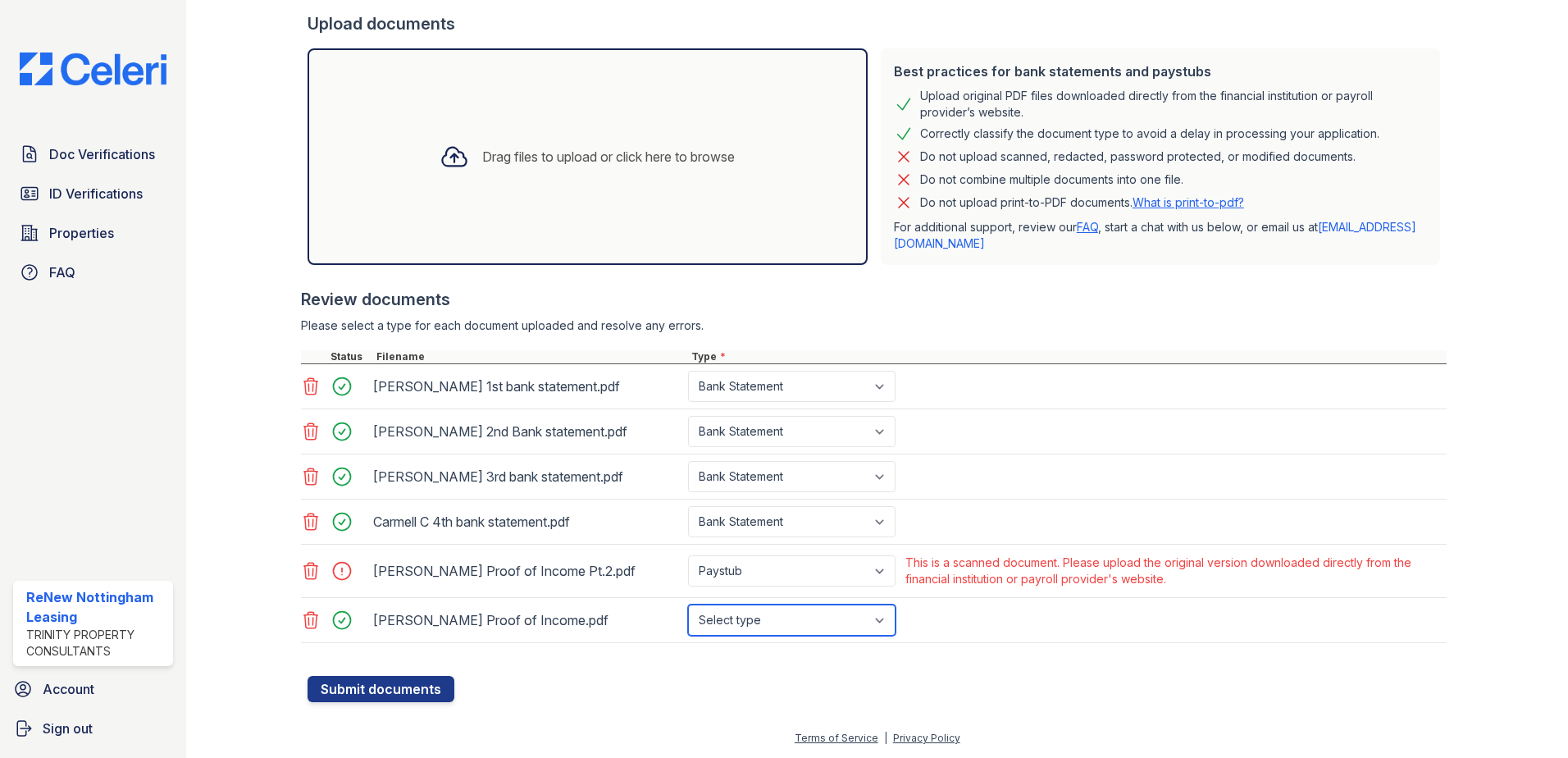
click at [769, 630] on select "Select type Paystub Bank Statement Offer Letter Tax Documents Benefit Award Let…" at bounding box center [792, 620] width 208 height 31
select select "paystub"
click at [689, 605] on select "Select type Paystub Bank Statement Offer Letter Tax Documents Benefit Award Let…" at bounding box center [792, 620] width 208 height 31
click at [318, 570] on icon at bounding box center [311, 571] width 20 height 20
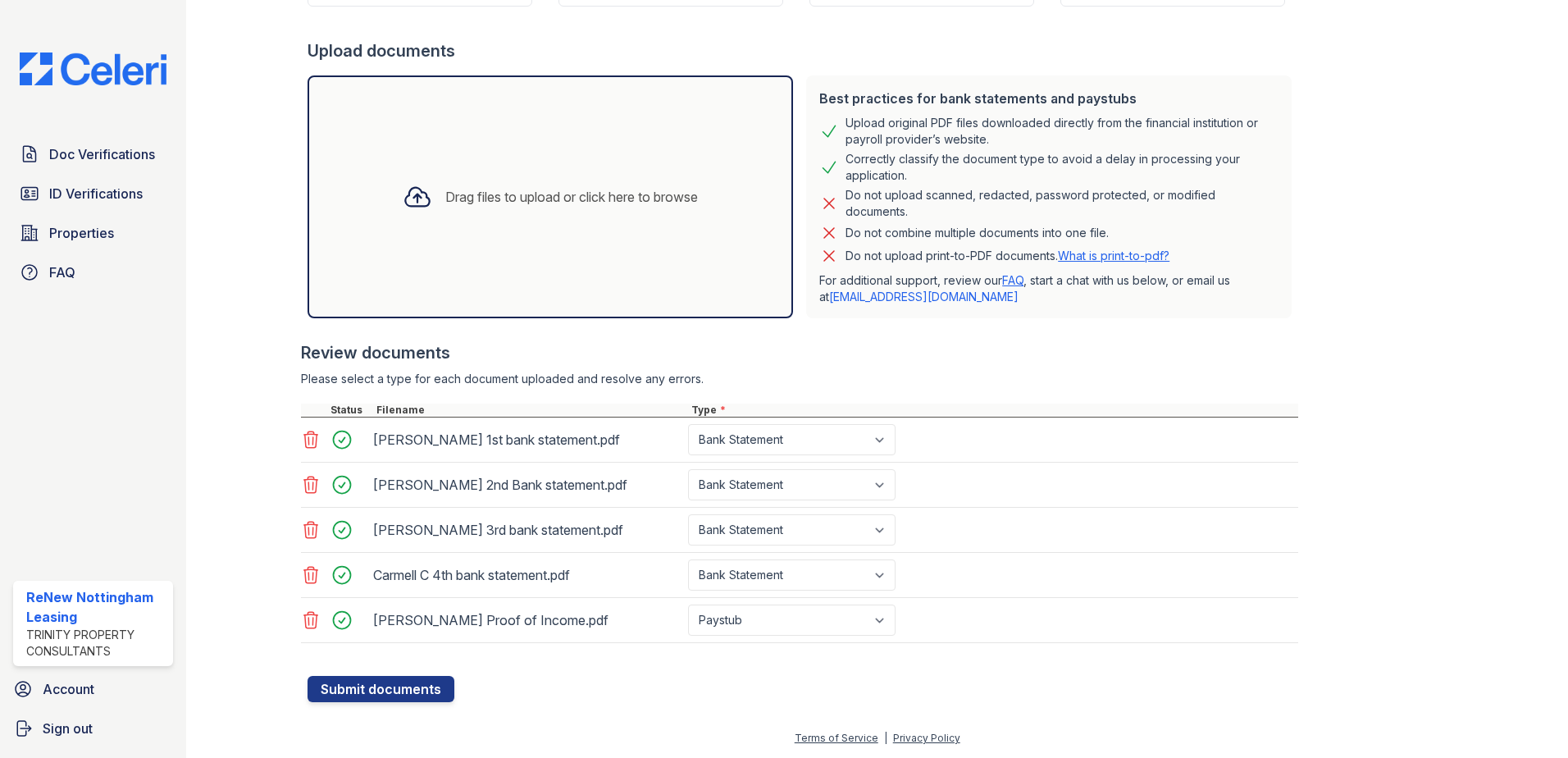
scroll to position [325, 0]
click at [557, 248] on div "Drag files to upload or click here to browse" at bounding box center [550, 197] width 485 height 243
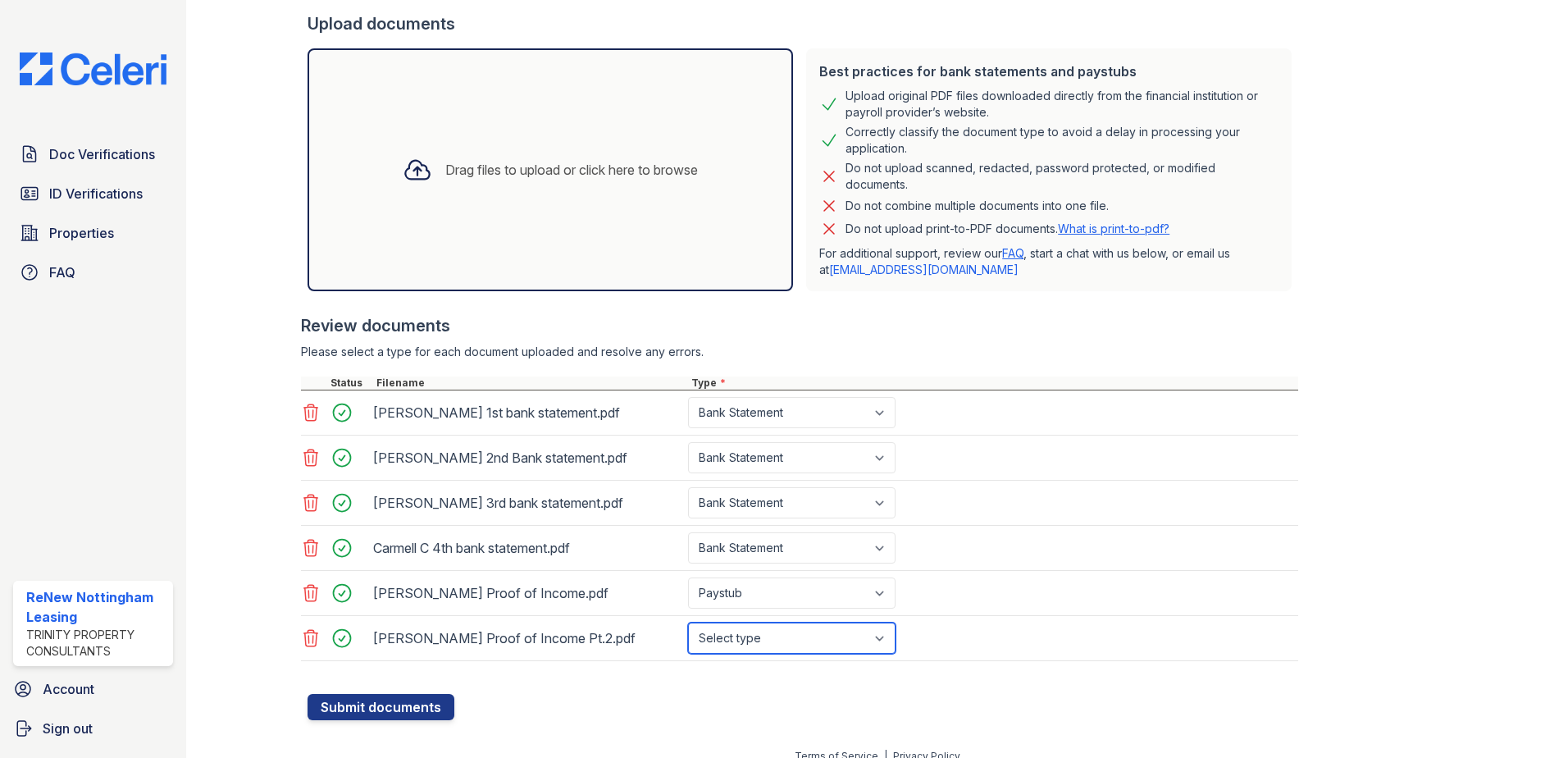
click at [800, 633] on select "Select type Paystub Bank Statement Offer Letter Tax Documents Benefit Award Let…" at bounding box center [792, 638] width 208 height 31
select select "paystub"
click at [689, 622] on select "Select type Paystub Bank Statement Offer Letter Tax Documents Benefit Award Let…" at bounding box center [792, 638] width 208 height 31
click at [376, 708] on button "Submit documents" at bounding box center [381, 706] width 147 height 26
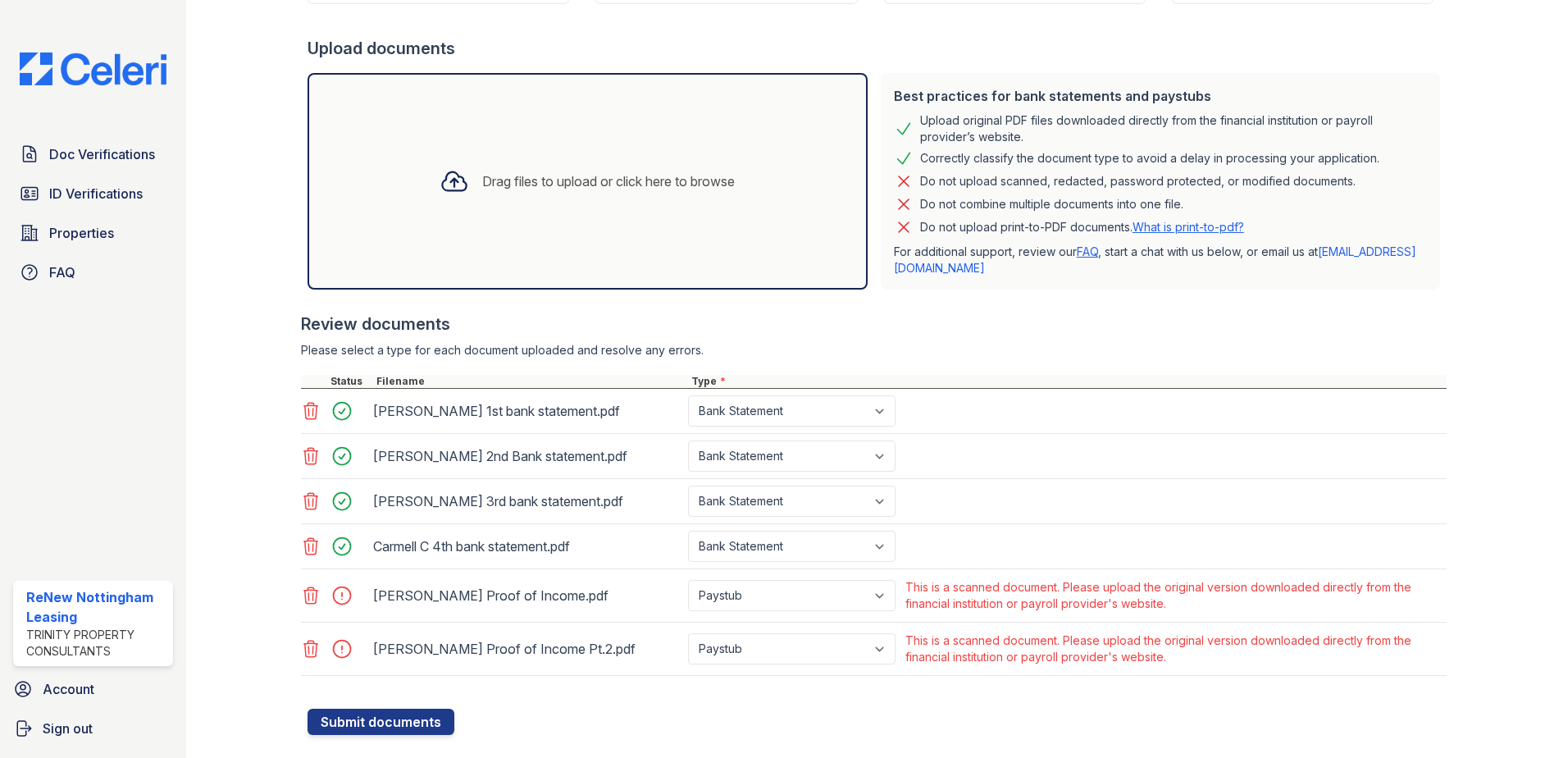
scroll to position [360, 0]
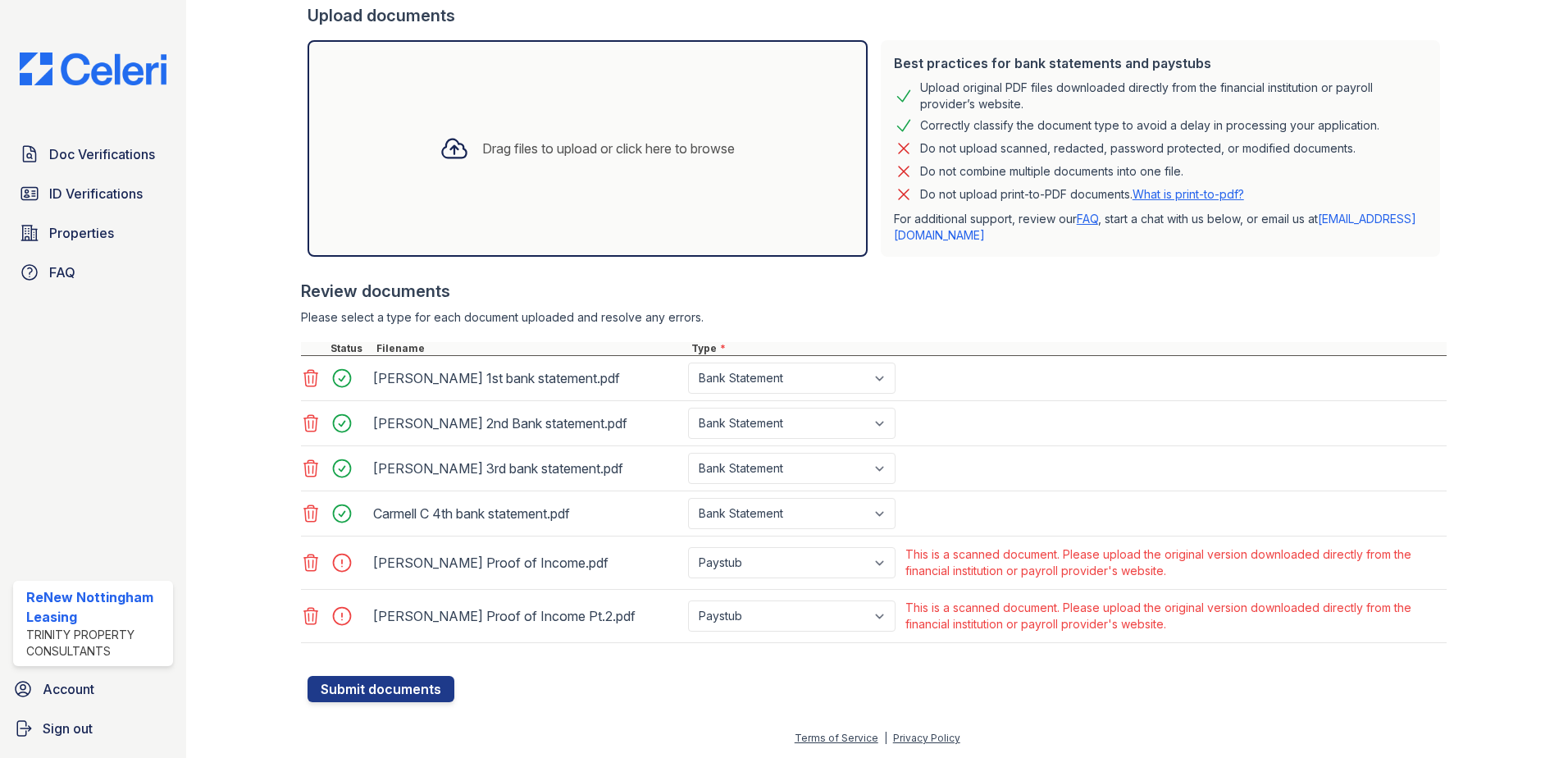
click at [313, 564] on icon at bounding box center [311, 563] width 20 height 20
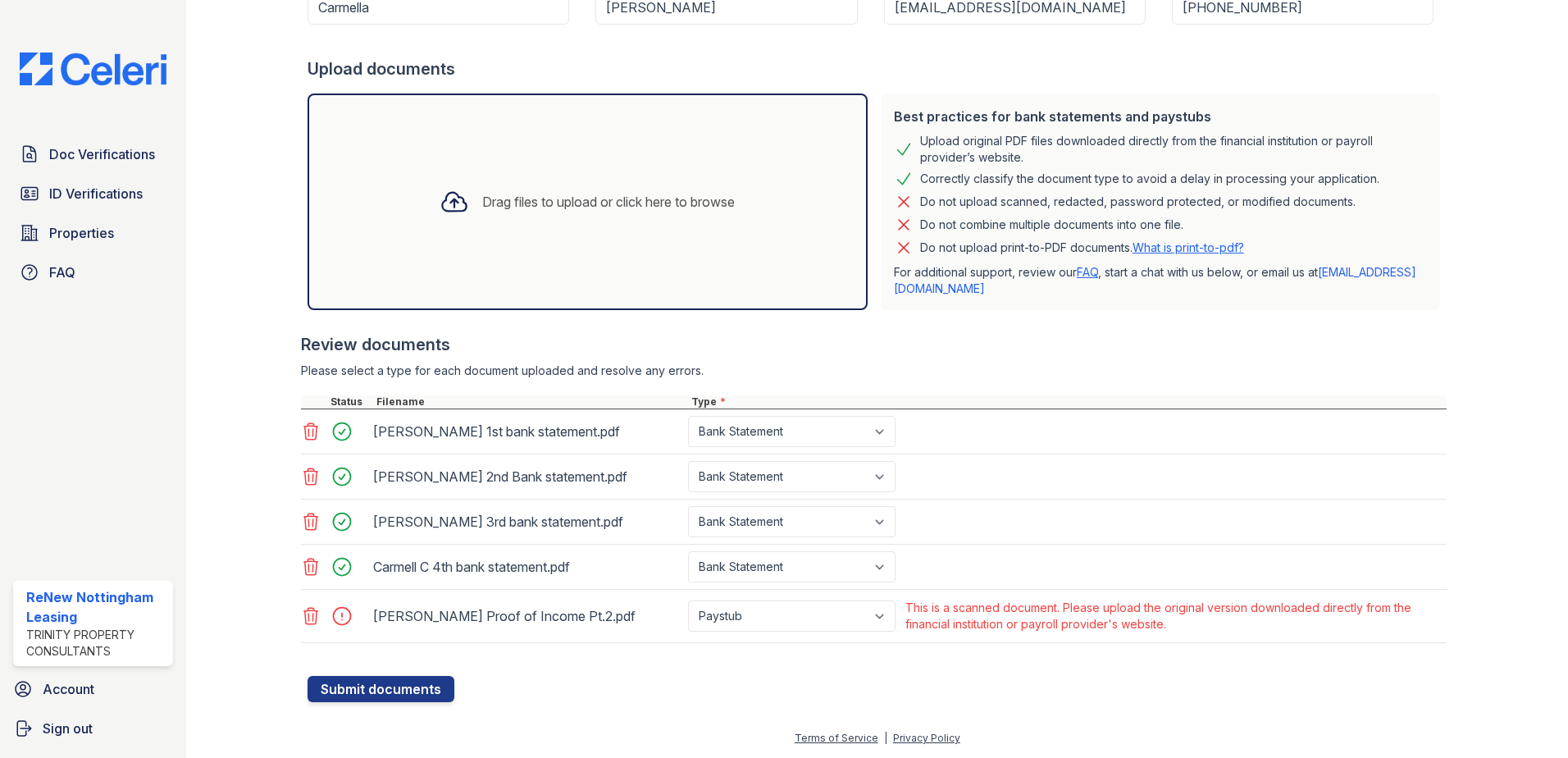
click at [312, 621] on icon at bounding box center [311, 615] width 14 height 16
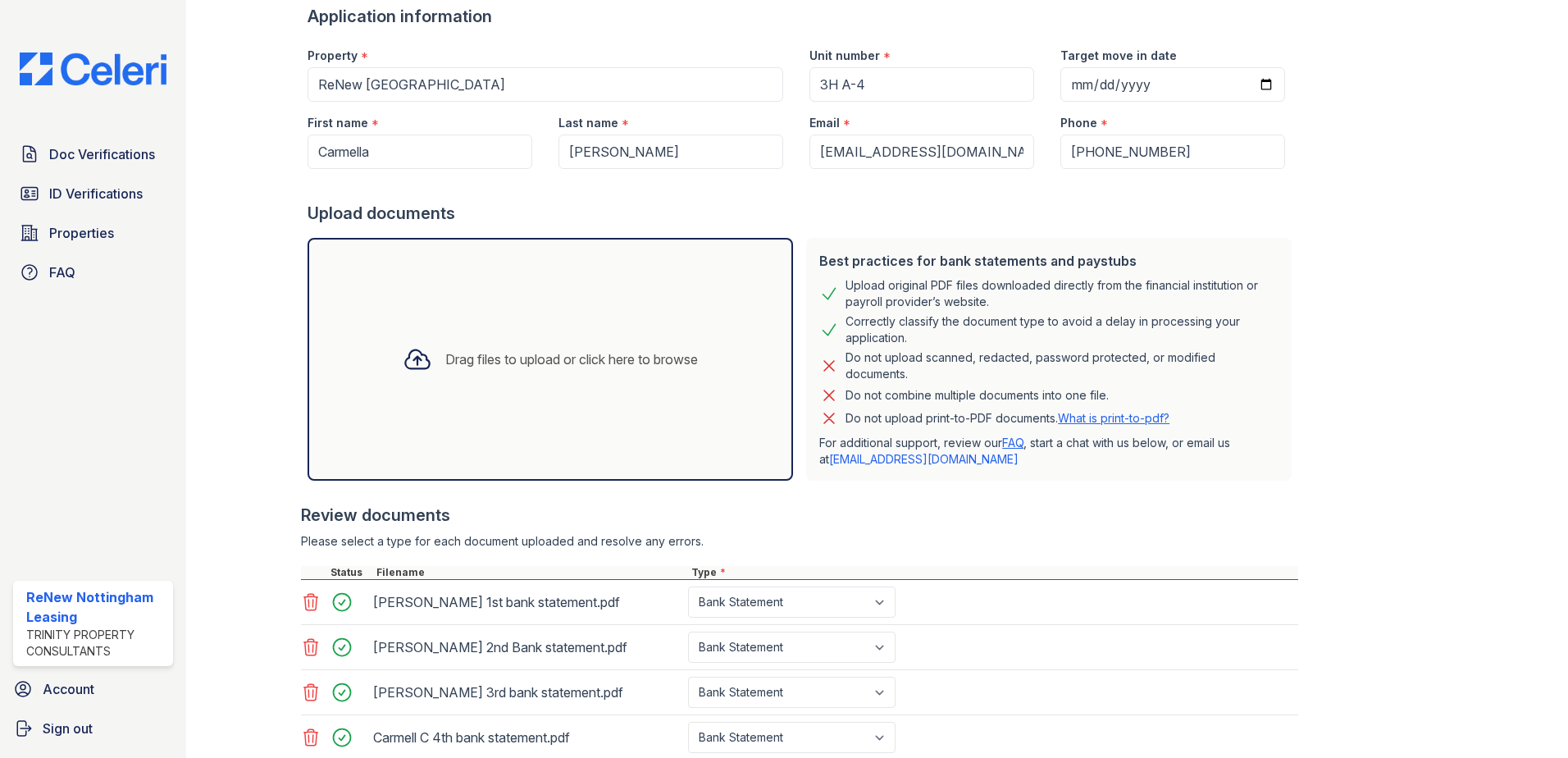
scroll to position [280, 0]
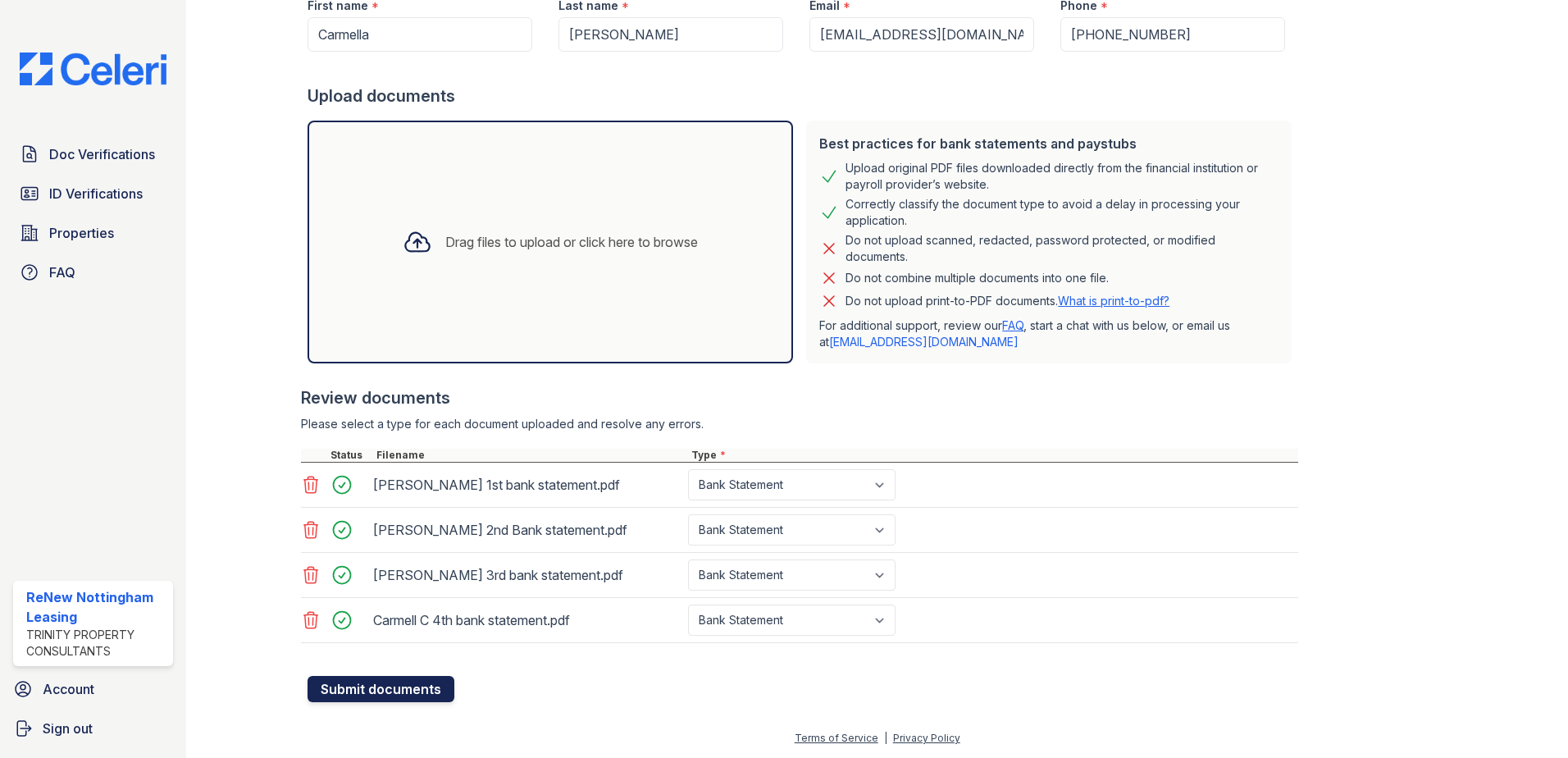
click at [378, 695] on button "Submit documents" at bounding box center [381, 688] width 147 height 26
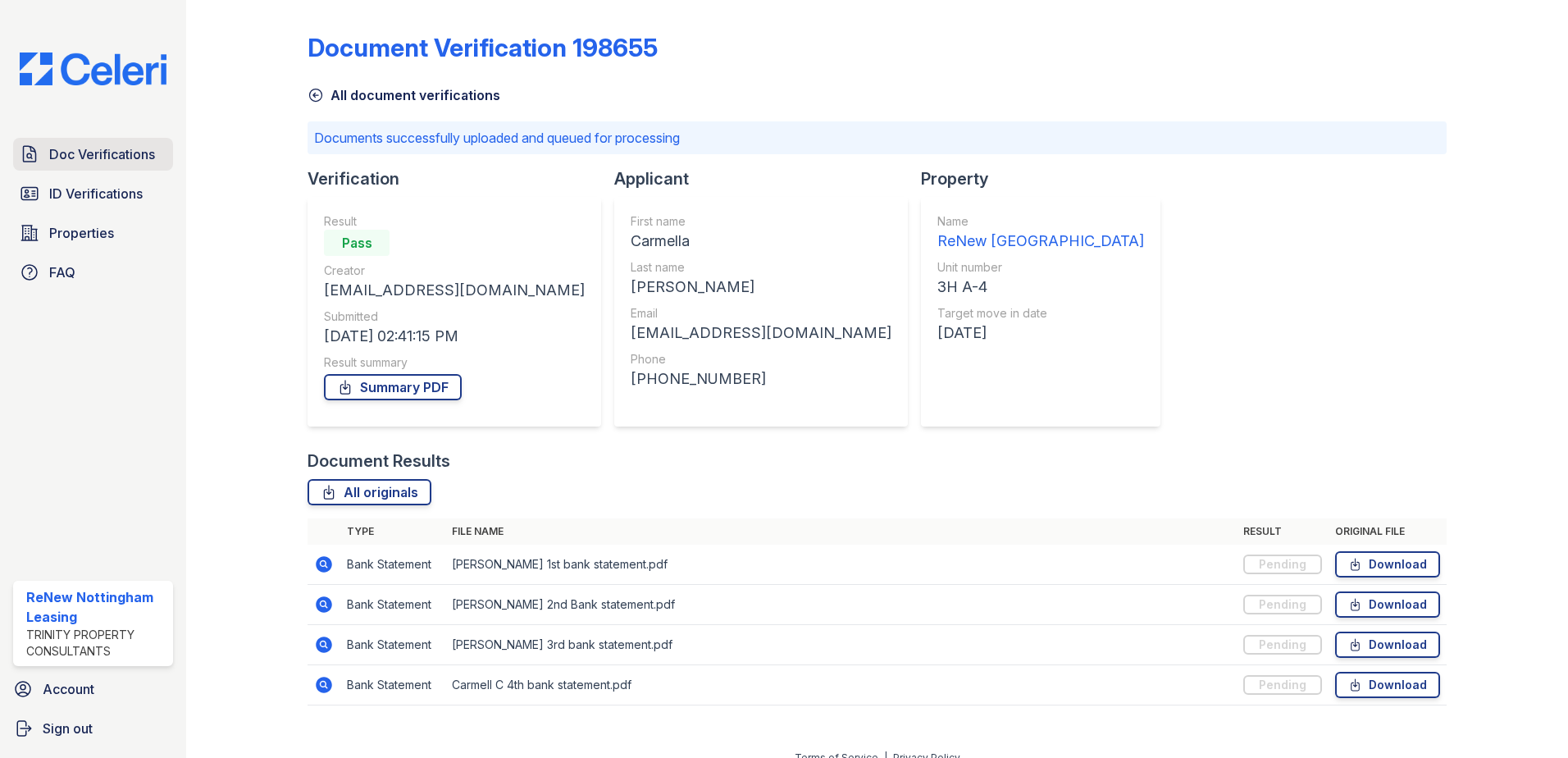
click at [119, 154] on span "Doc Verifications" at bounding box center [102, 154] width 106 height 20
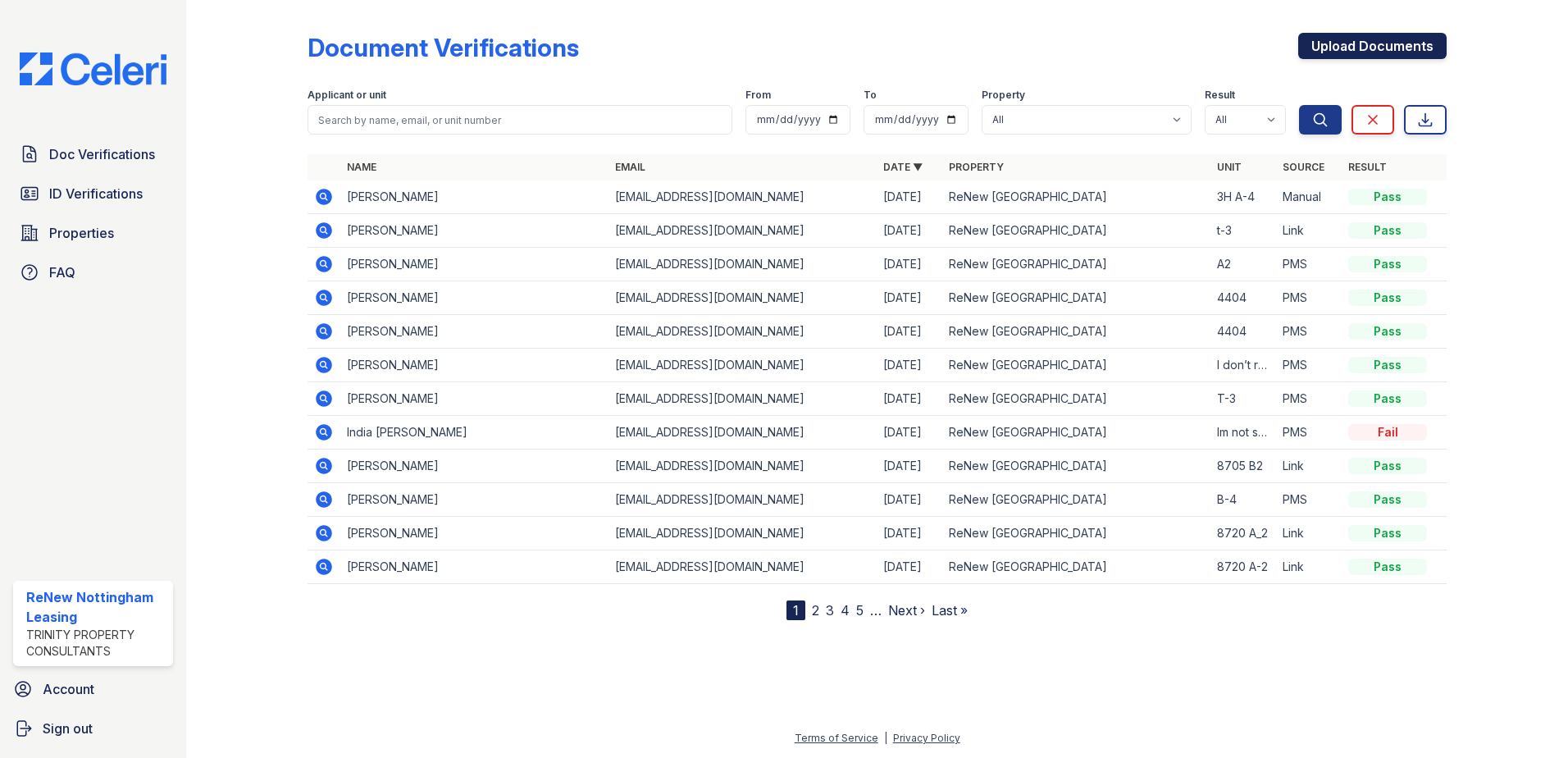
click at [1337, 40] on link "Upload Documents" at bounding box center [1373, 45] width 148 height 26
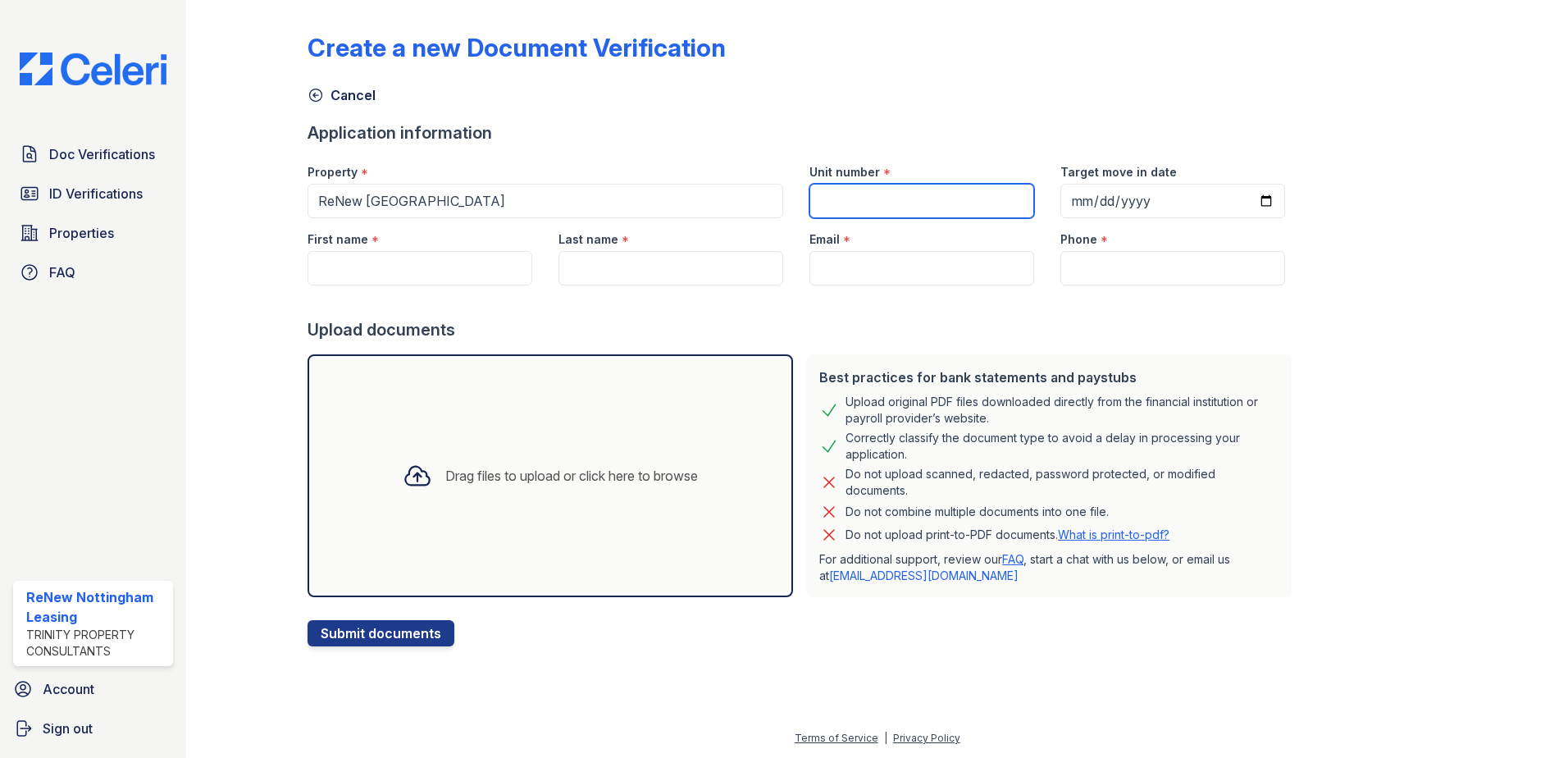
click at [906, 207] on input "Unit number" at bounding box center [922, 201] width 225 height 35
type input "3H A-4"
type input "Carmella"
type input "[PERSON_NAME]"
type input "[EMAIL_ADDRESS][DOMAIN_NAME]"
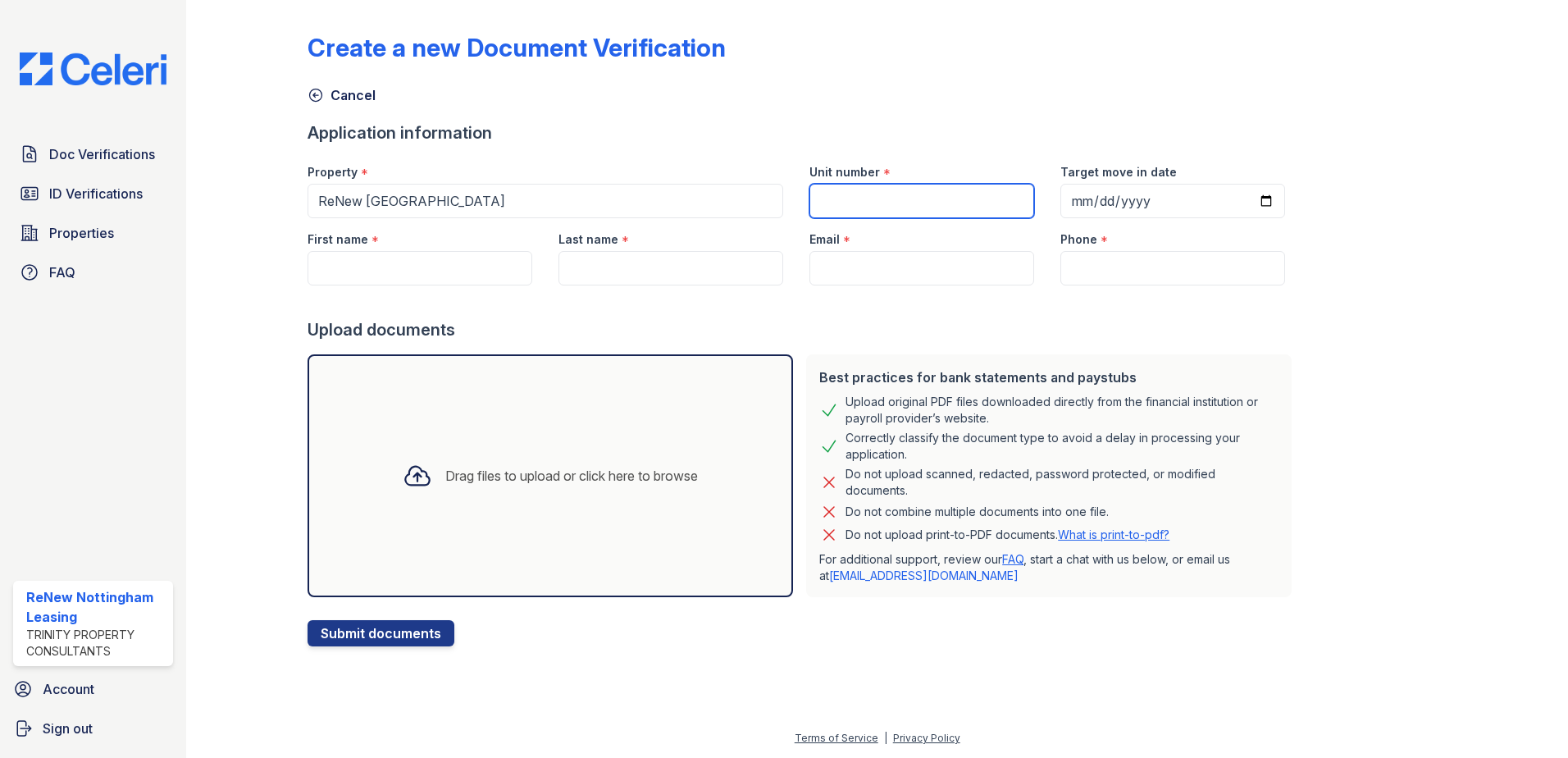
type input "4109528934"
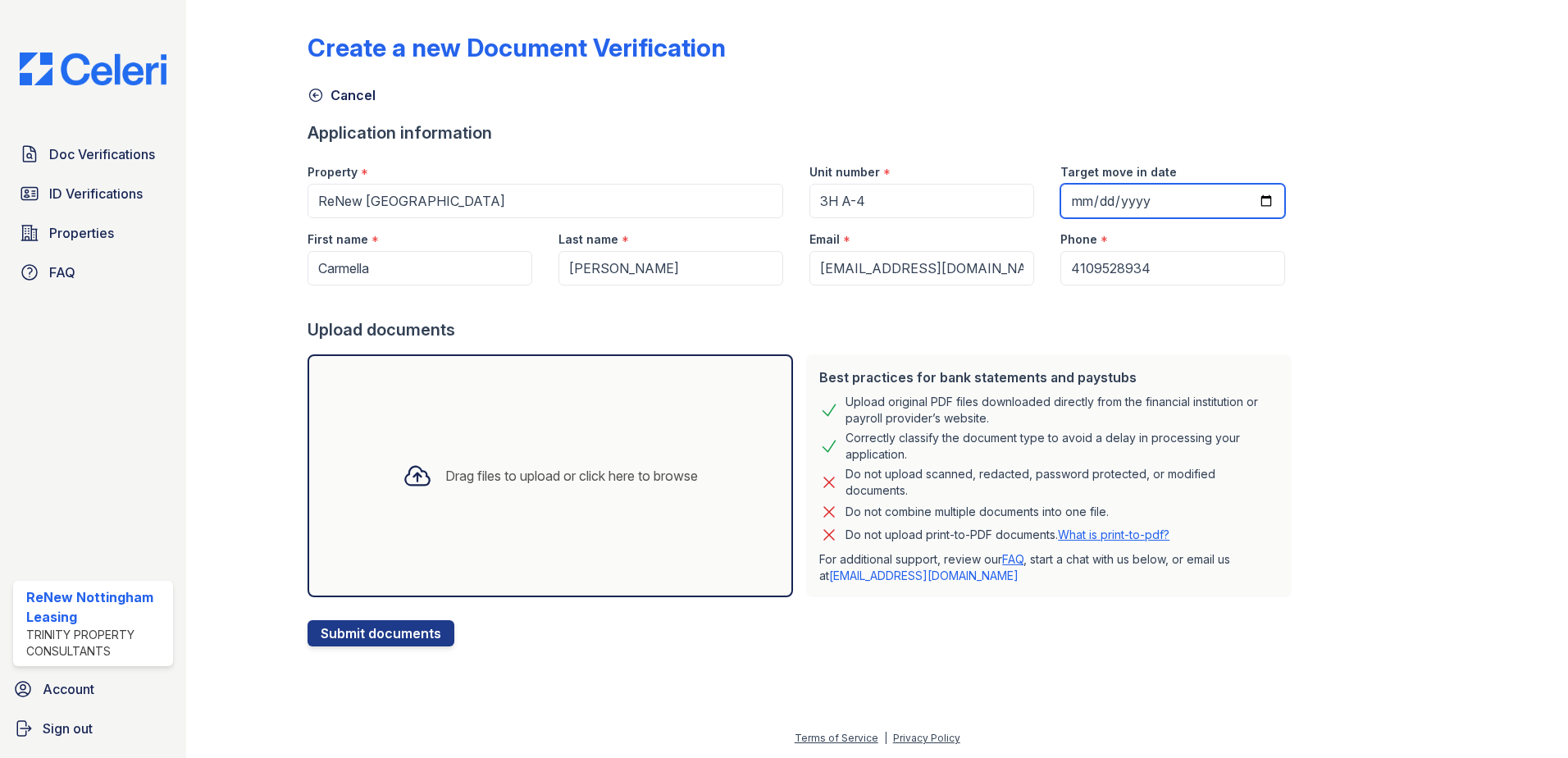
click at [1249, 203] on input "Target move in date" at bounding box center [1173, 201] width 225 height 35
type input "2025-10-31"
click at [403, 469] on icon at bounding box center [417, 475] width 29 height 29
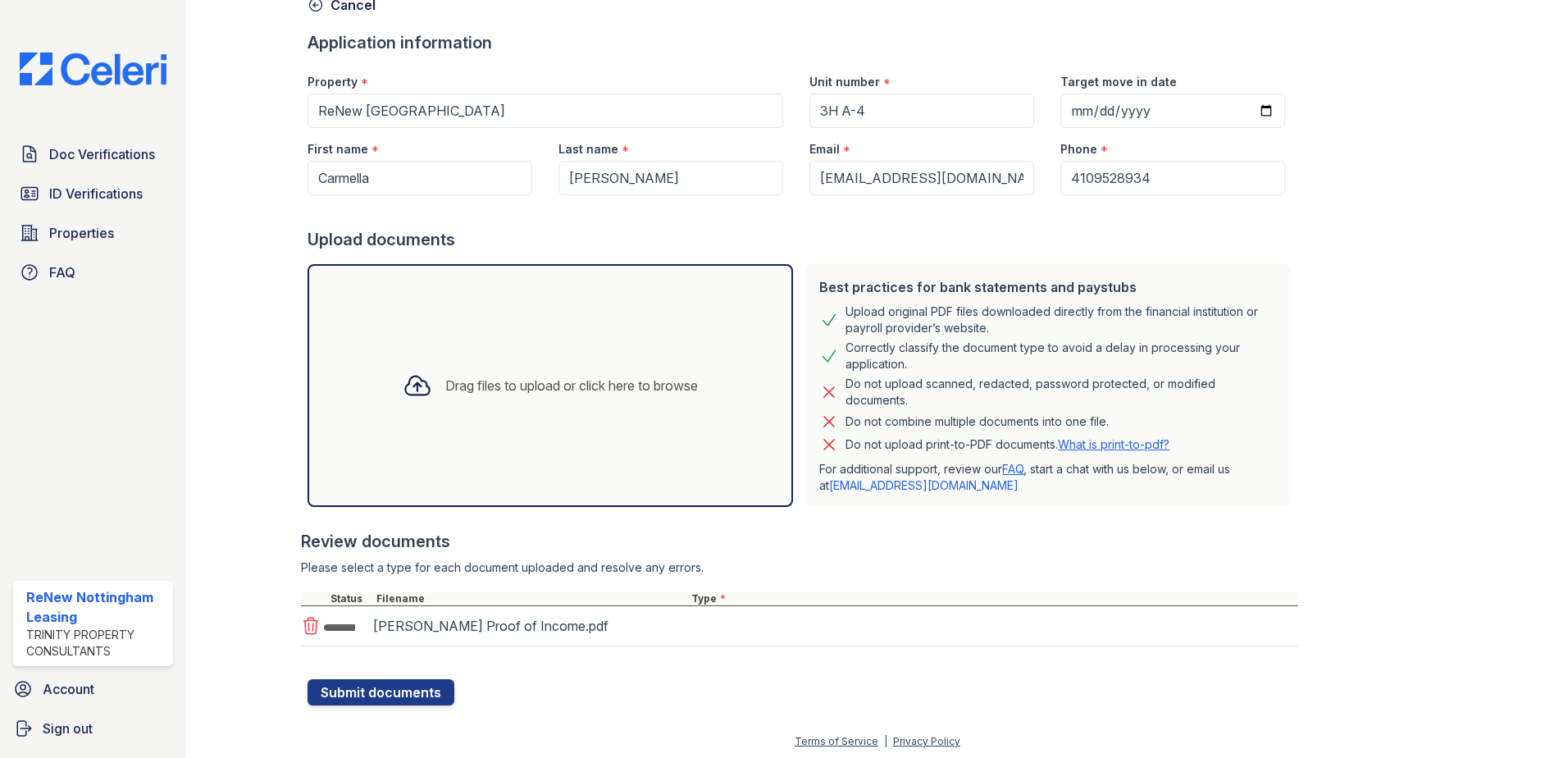
scroll to position [94, 0]
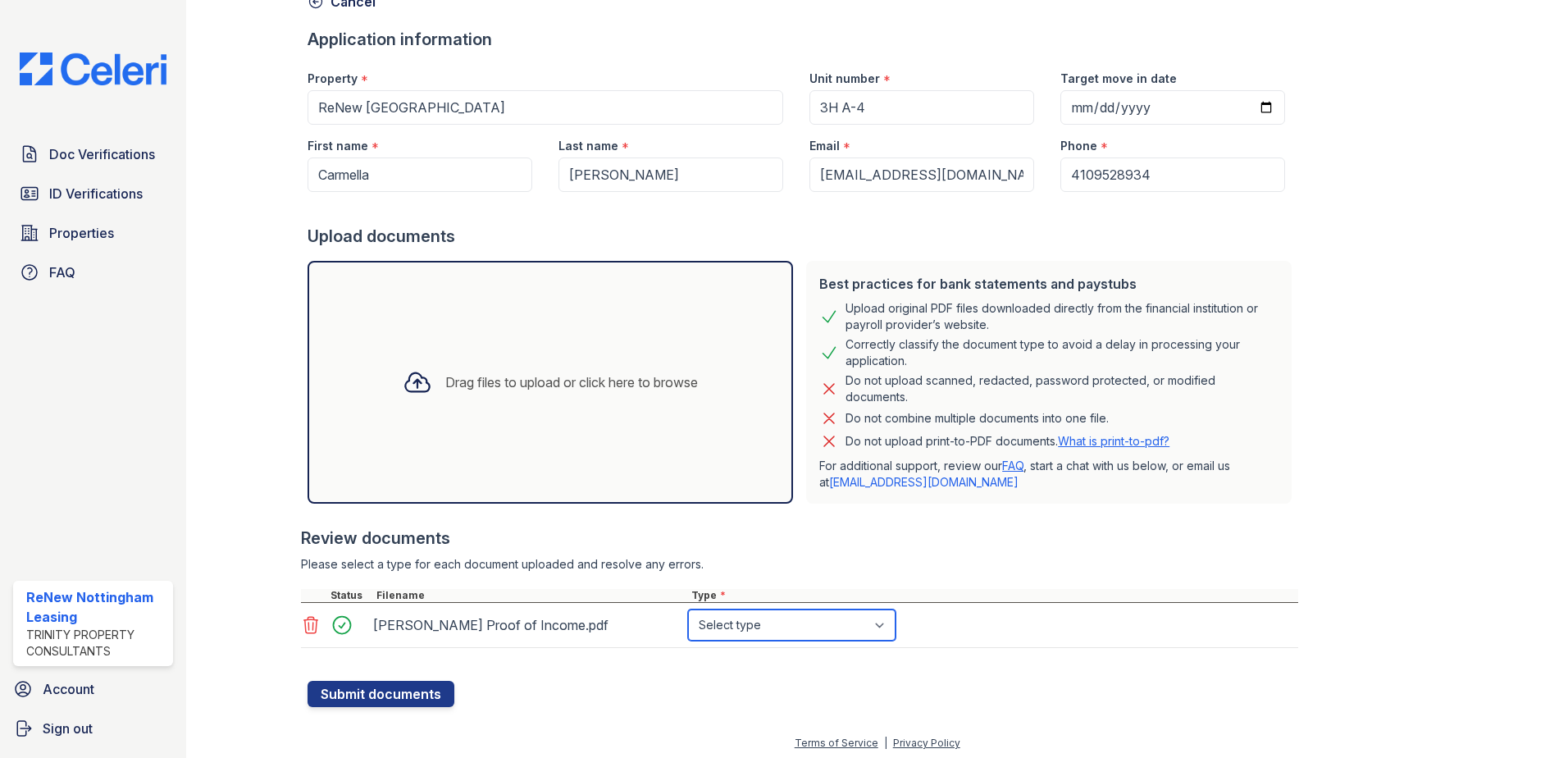
click at [716, 622] on select "Select type Paystub Bank Statement Offer Letter Tax Documents Benefit Award Let…" at bounding box center [792, 624] width 208 height 31
select select "paystub"
click at [689, 609] on select "Select type Paystub Bank Statement Offer Letter Tax Documents Benefit Award Let…" at bounding box center [792, 624] width 208 height 31
click at [598, 457] on div "Drag files to upload or click here to browse" at bounding box center [550, 382] width 485 height 243
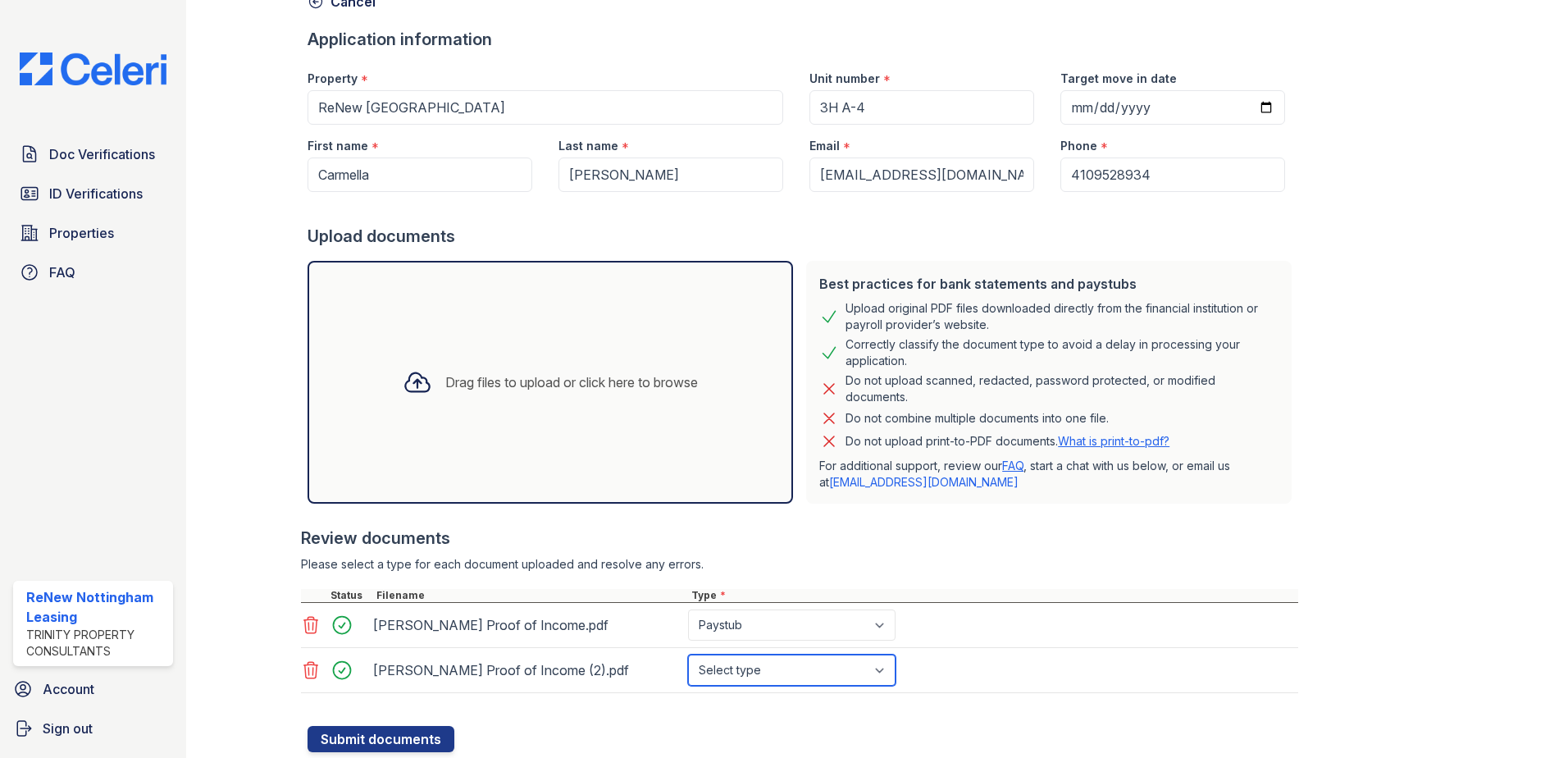
click at [790, 673] on select "Select type Paystub Bank Statement Offer Letter Tax Documents Benefit Award Let…" at bounding box center [792, 670] width 208 height 31
select select "paystub"
click at [689, 655] on select "Select type Paystub Bank Statement Offer Letter Tax Documents Benefit Award Let…" at bounding box center [792, 670] width 208 height 31
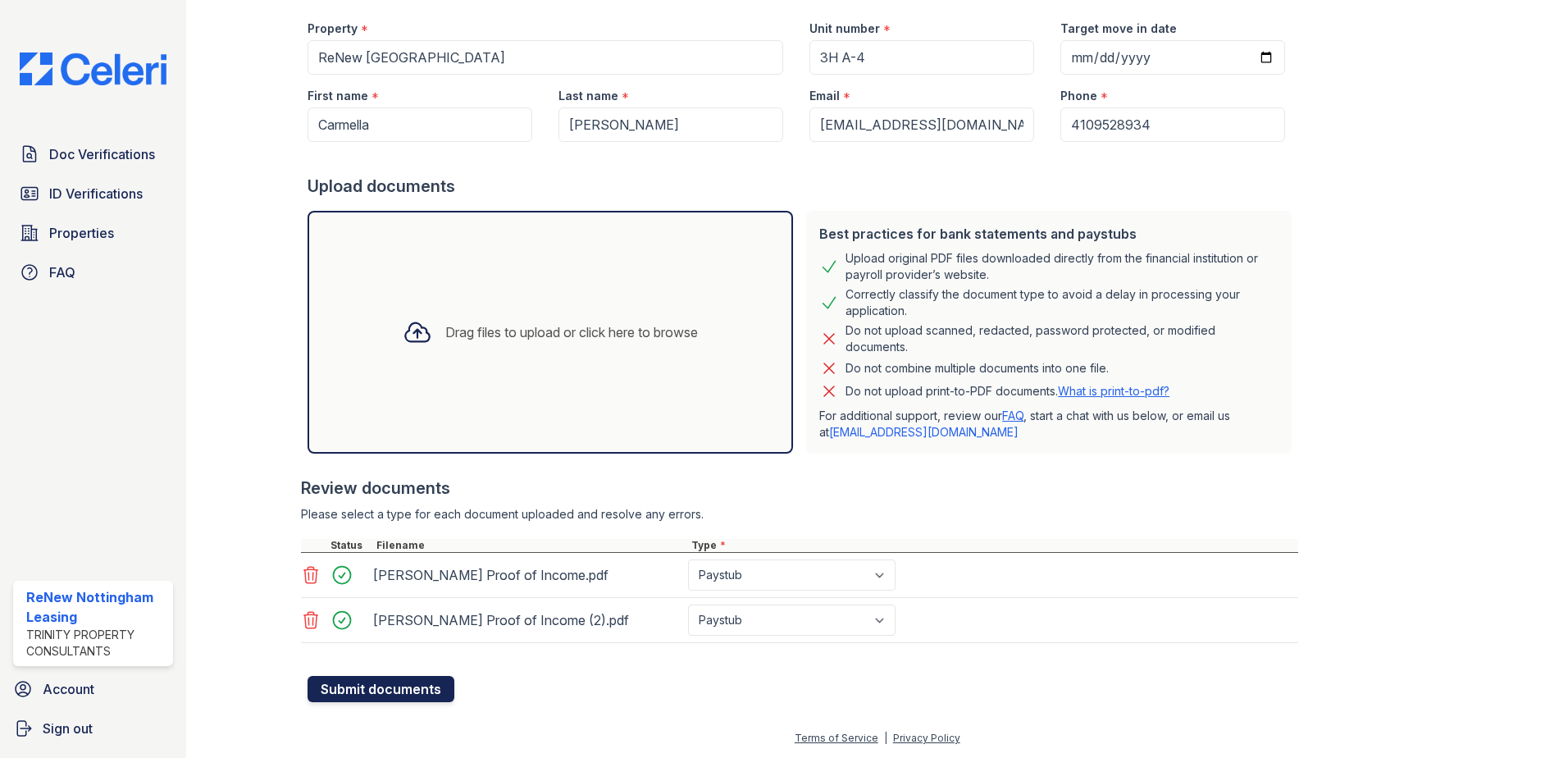
click at [433, 690] on button "Submit documents" at bounding box center [381, 688] width 147 height 26
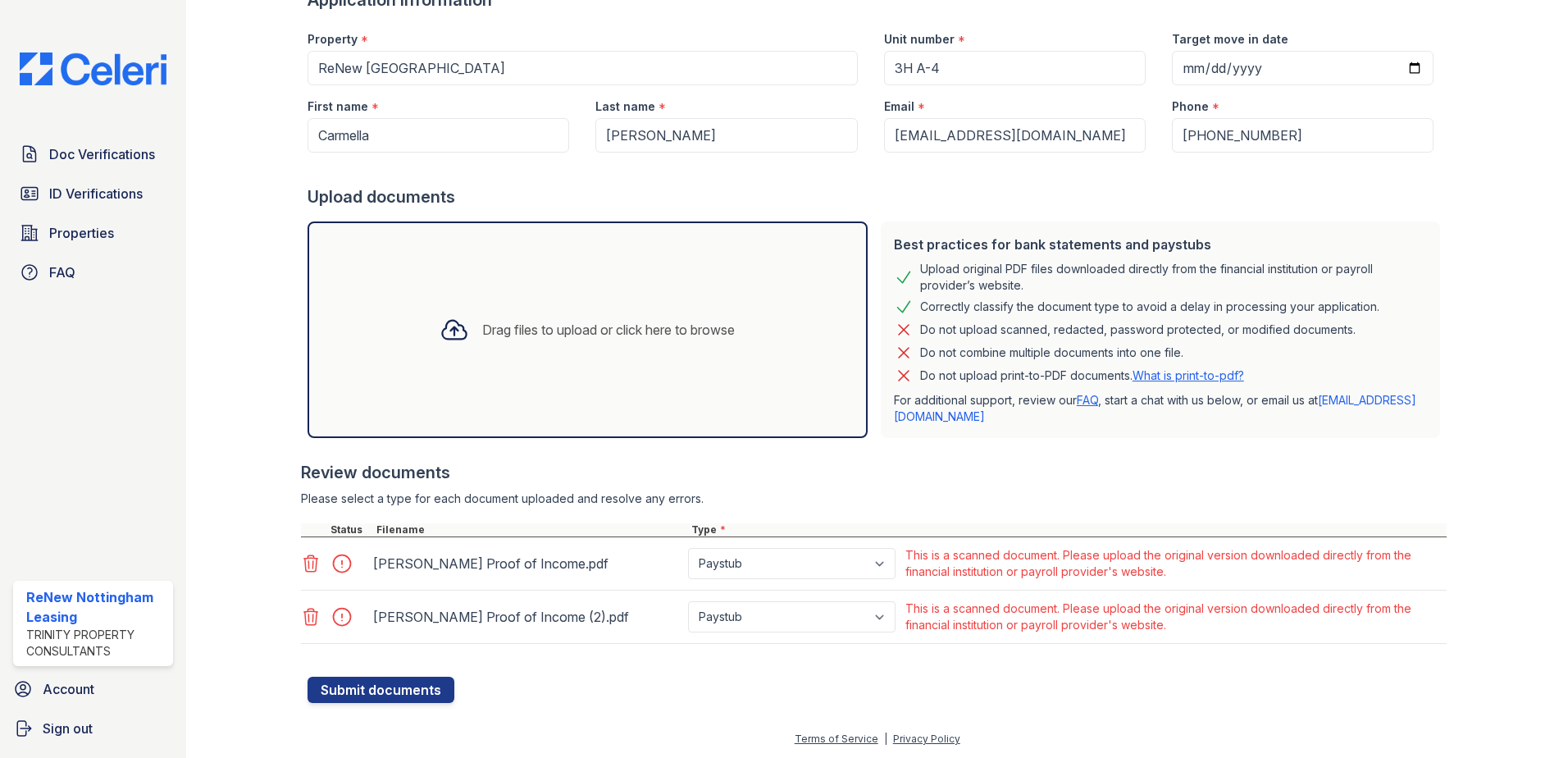
scroll to position [179, 0]
click at [346, 559] on div at bounding box center [346, 563] width 45 height 23
click at [344, 559] on div at bounding box center [346, 563] width 45 height 23
click at [336, 614] on div at bounding box center [346, 616] width 45 height 23
click at [372, 694] on button "Submit documents" at bounding box center [381, 688] width 147 height 26
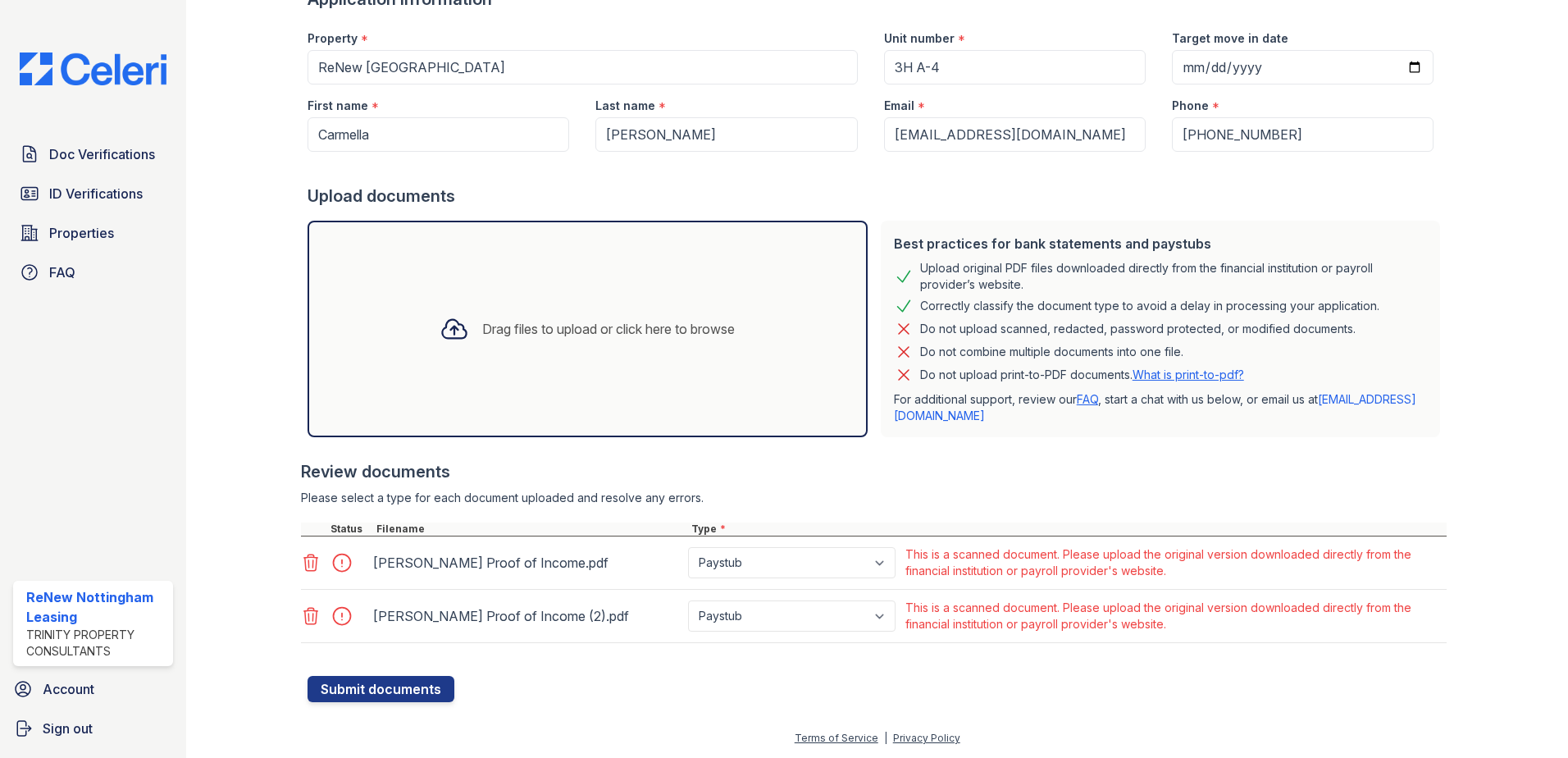
scroll to position [0, 0]
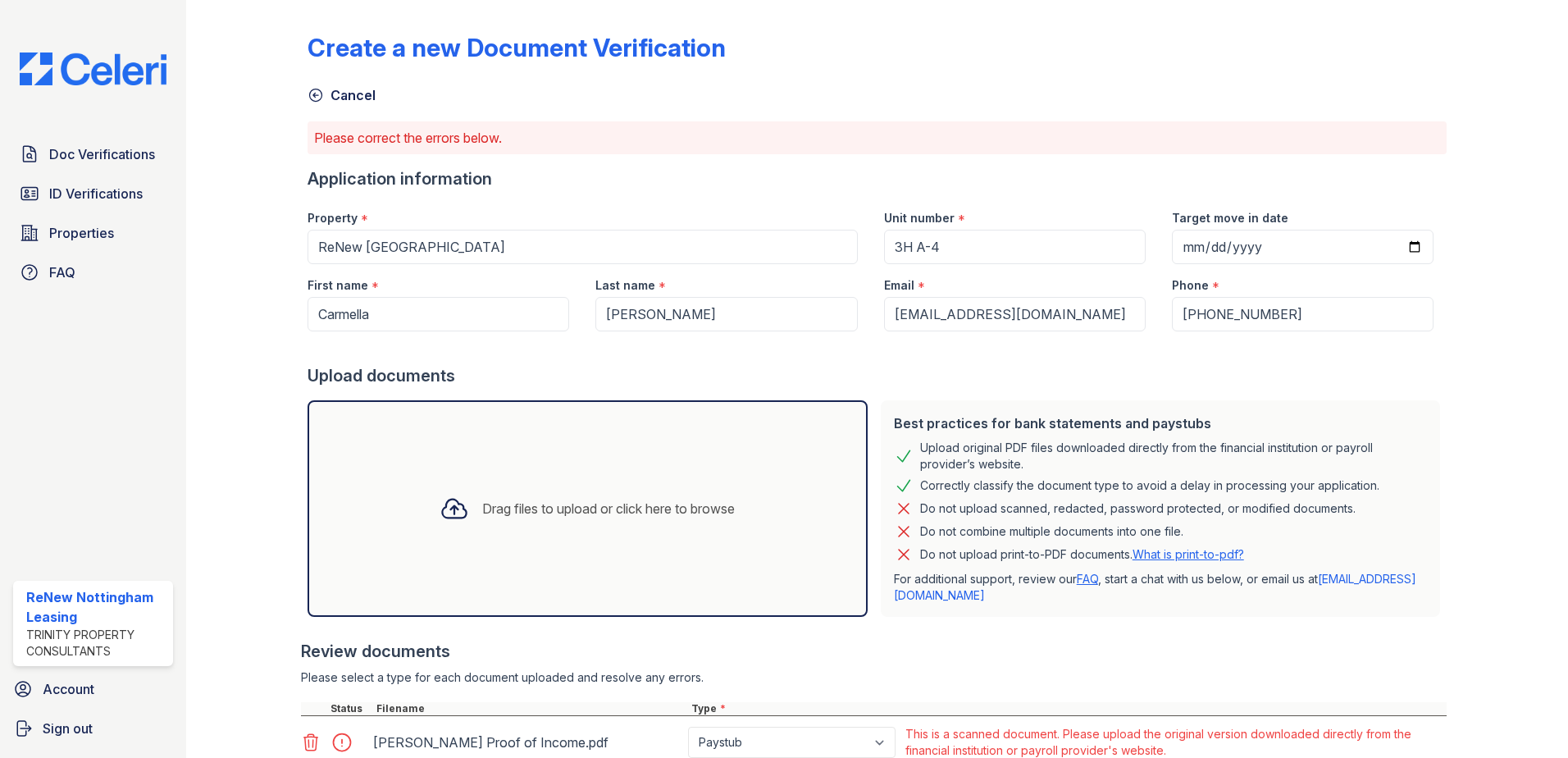
click at [309, 99] on icon at bounding box center [316, 95] width 16 height 16
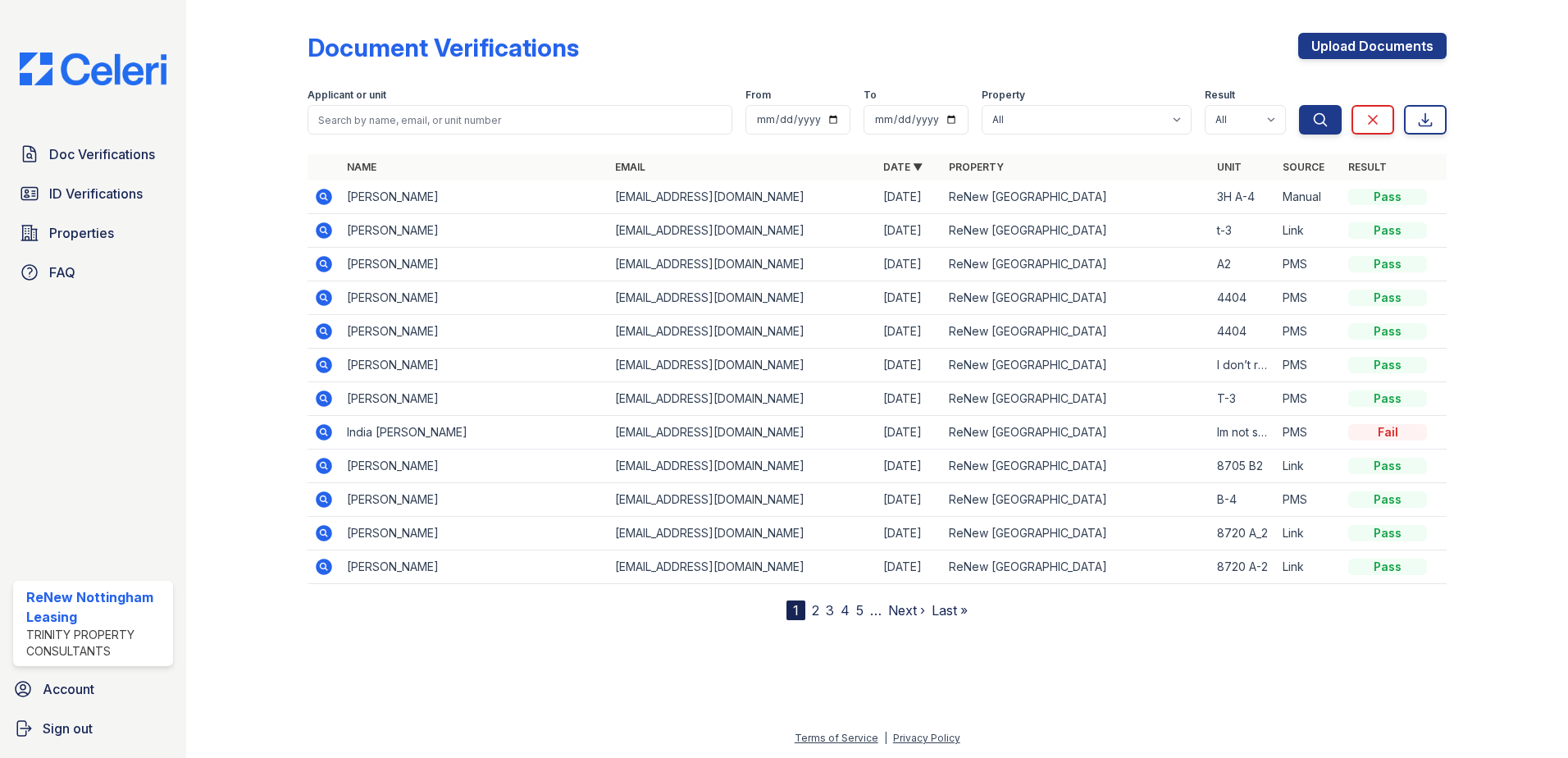
click at [322, 200] on icon at bounding box center [324, 197] width 16 height 16
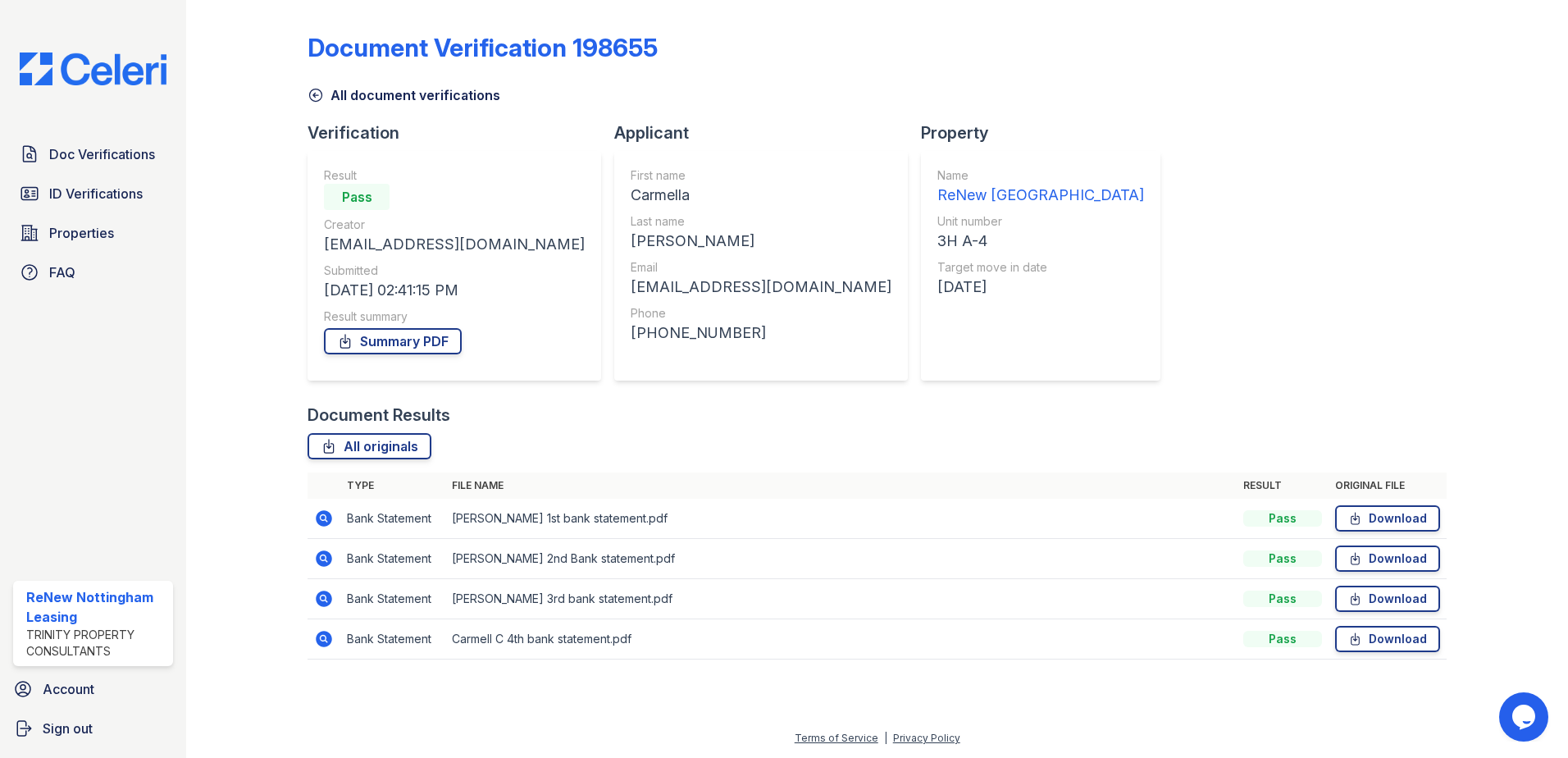
click at [326, 516] on icon at bounding box center [324, 518] width 20 height 20
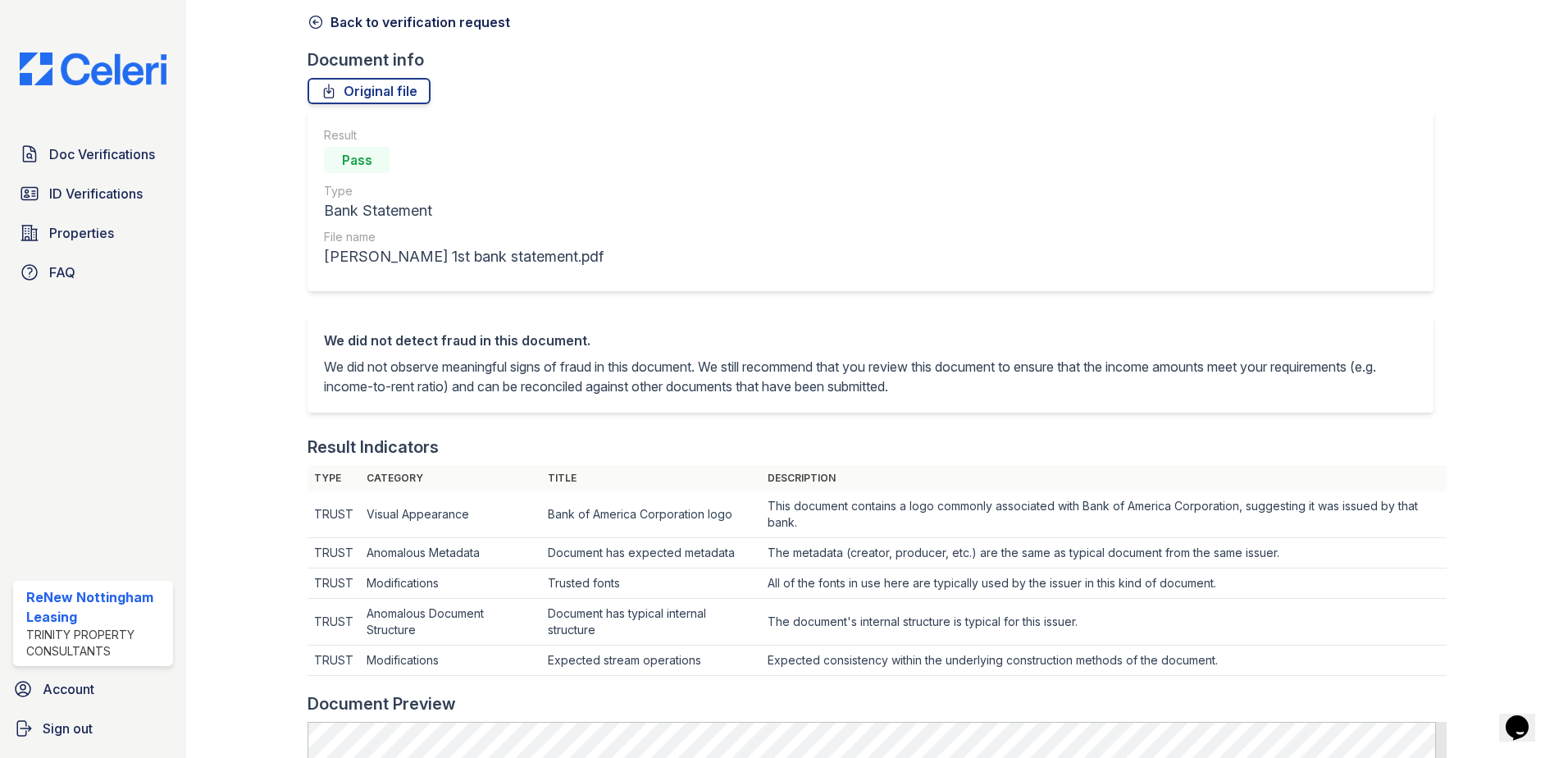
scroll to position [30, 0]
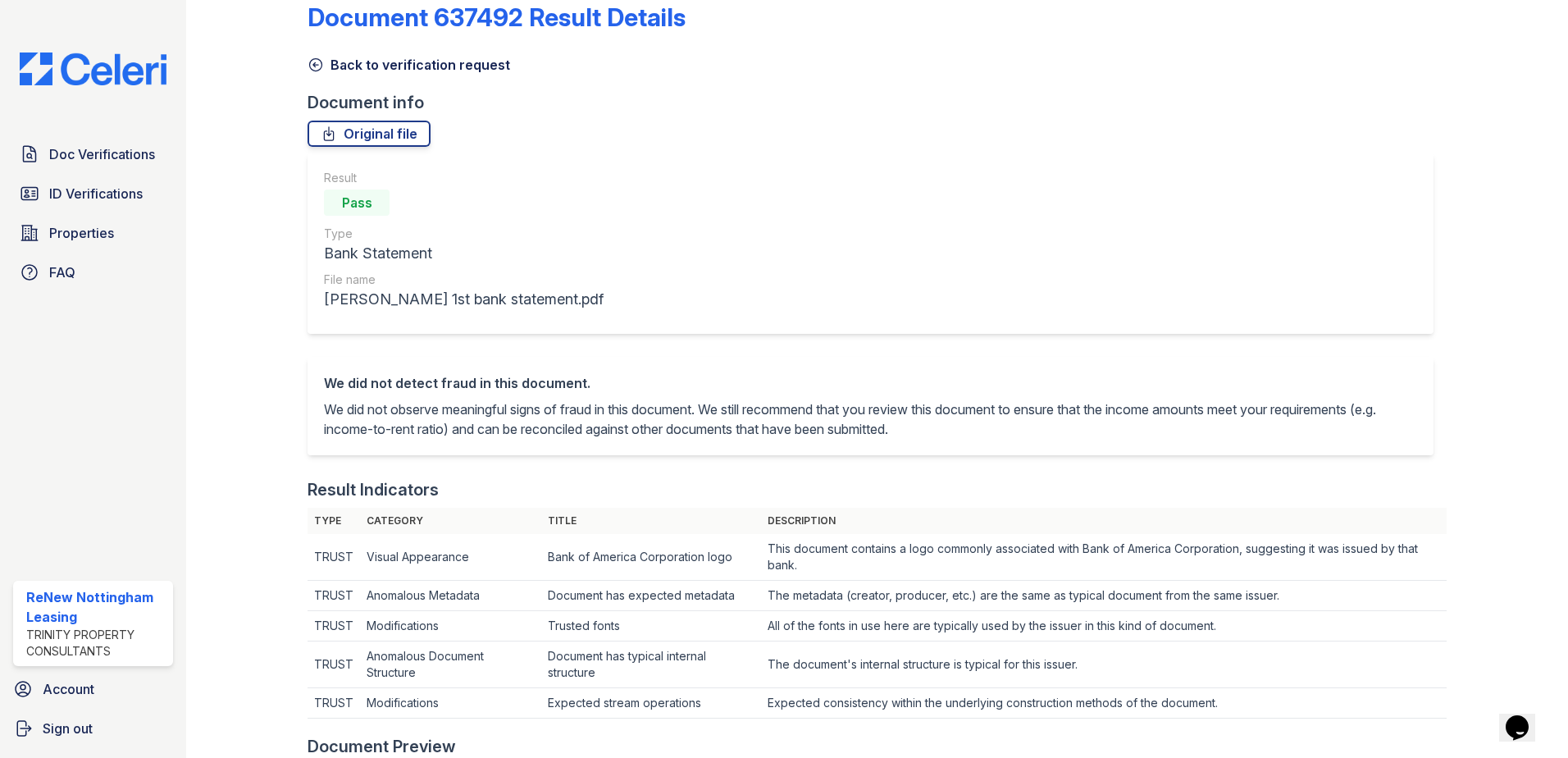
click at [313, 66] on icon at bounding box center [316, 64] width 16 height 16
